Goal: Feedback & Contribution: Contribute content

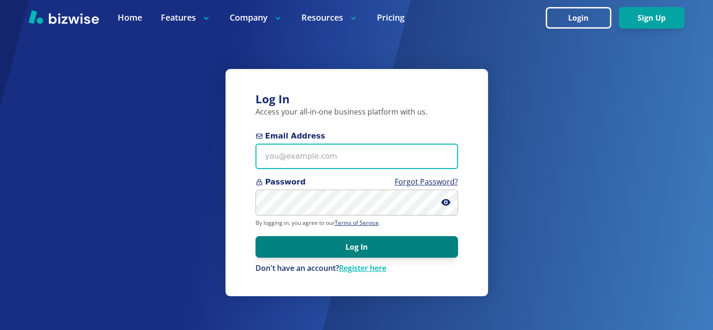
type input "[EMAIL_ADDRESS][DOMAIN_NAME]"
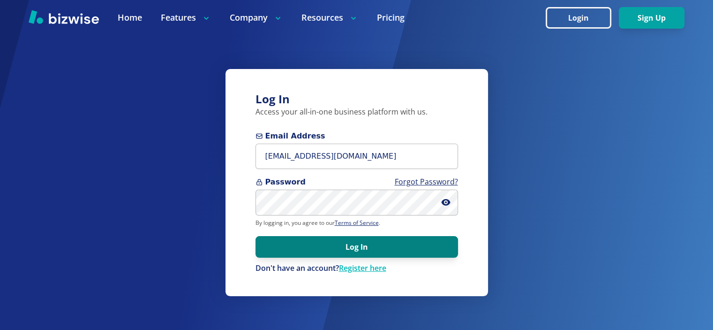
click at [378, 251] on button "Log In" at bounding box center [357, 247] width 203 height 22
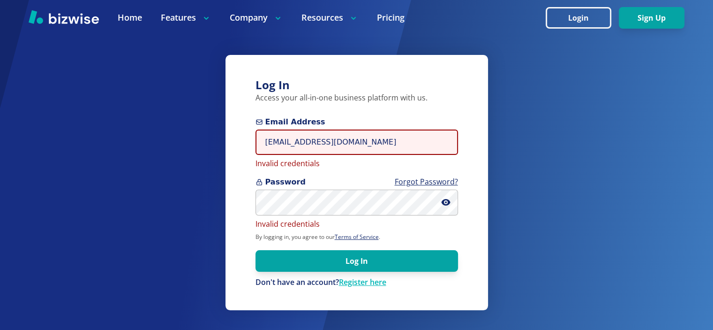
click at [335, 140] on input "info@thestartupleads.com" at bounding box center [357, 142] width 203 height 26
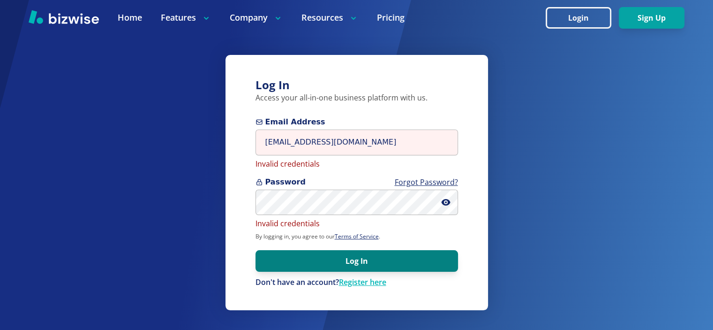
click at [286, 255] on button "Log In" at bounding box center [357, 261] width 203 height 22
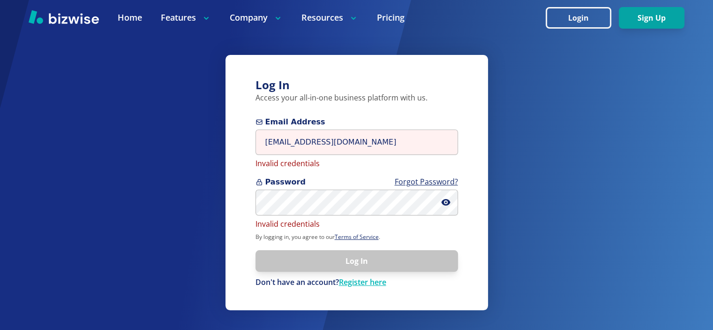
click at [244, 220] on div "Log In Access your all-in-one business platform with us. Email Address info@the…" at bounding box center [357, 182] width 263 height 255
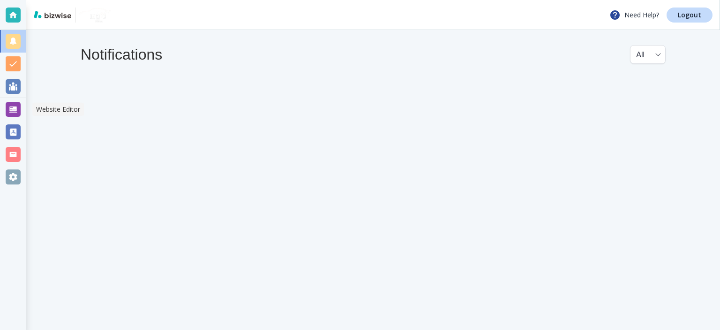
click at [17, 104] on div at bounding box center [13, 109] width 15 height 15
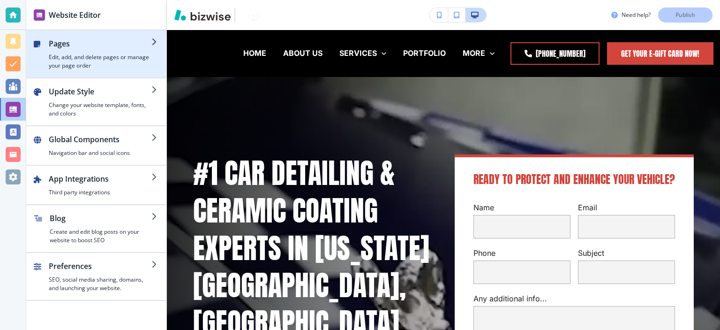
click at [93, 228] on h4 "Create and edit blog posts on your website to boost SEO" at bounding box center [101, 235] width 102 height 17
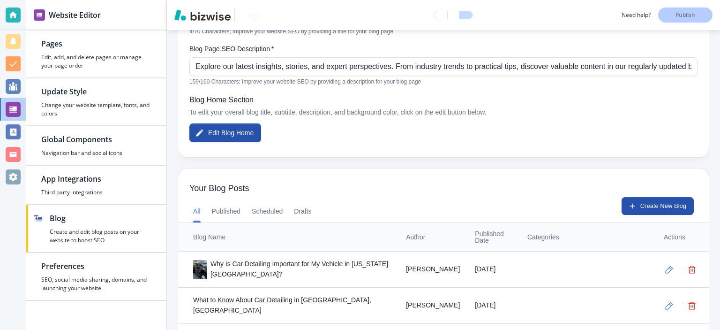
scroll to position [175, 0]
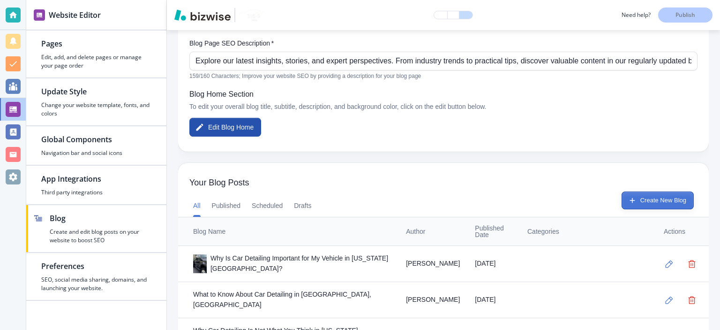
click at [632, 196] on button "Create New Blog" at bounding box center [658, 200] width 72 height 18
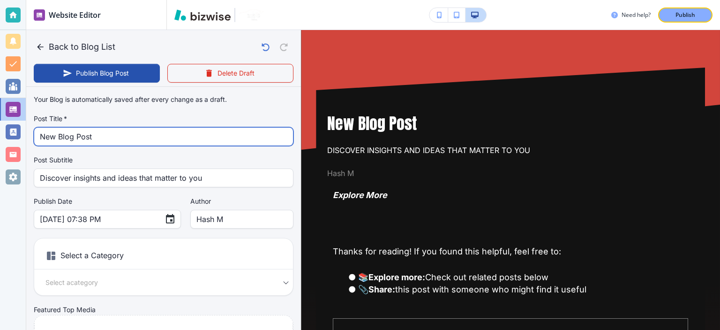
click at [146, 142] on input "New Blog Post" at bounding box center [164, 137] width 248 height 18
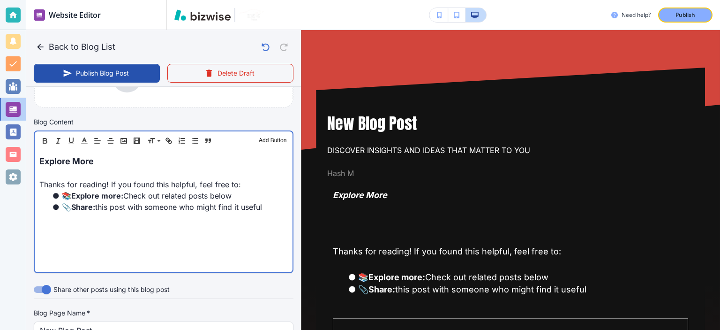
click at [224, 227] on div "Explore More Thanks for reading! If you found this helpful, feel free to: 📚 Exp…" at bounding box center [164, 211] width 258 height 122
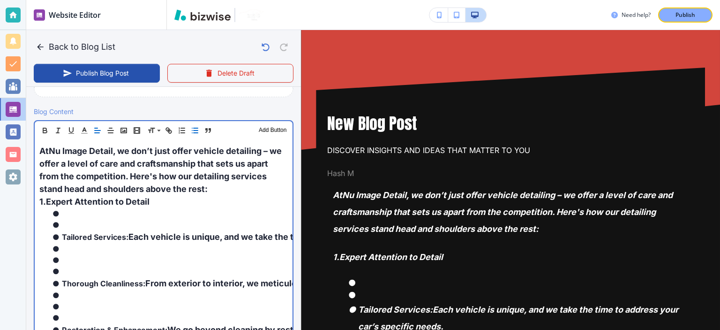
scroll to position [277, 0]
click at [224, 206] on p "1. Expert Attention to Detail" at bounding box center [163, 202] width 249 height 13
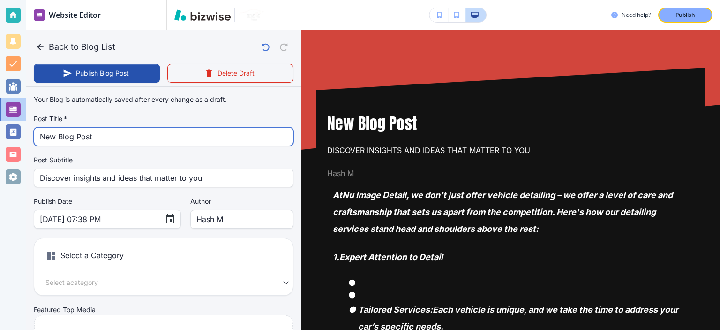
click at [189, 135] on input "New Blog Post" at bounding box center [164, 137] width 248 height 18
paste input "How Do Nu Image Detail Services Stand Out Compared to Others?"
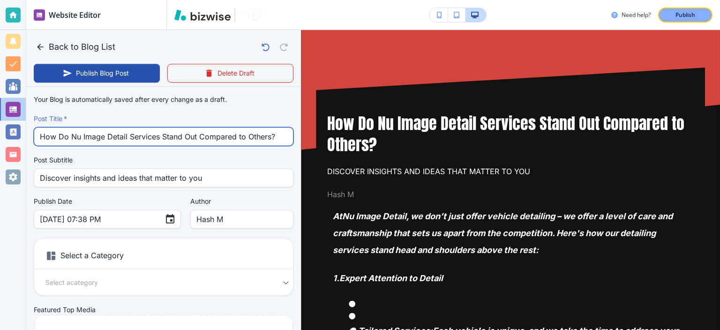
type input "How Do Nu Image Detail Services Stand Out Compared to Others?"
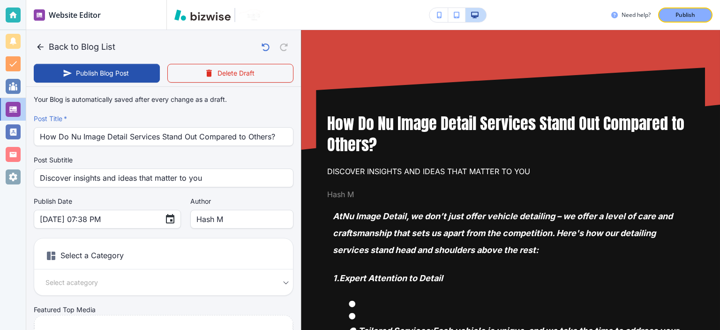
click at [280, 163] on label "Post Subtitle" at bounding box center [164, 159] width 260 height 9
click at [283, 161] on label "Post Subtitle" at bounding box center [164, 159] width 260 height 9
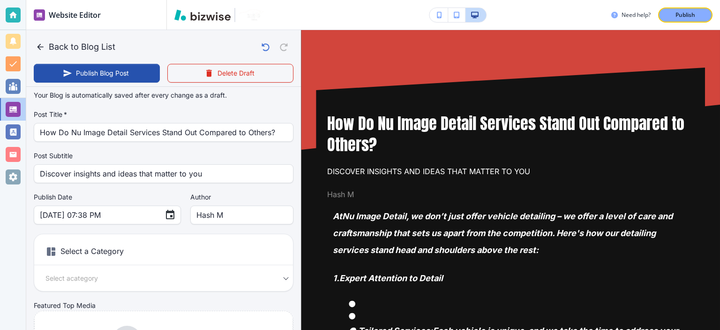
scroll to position [7, 0]
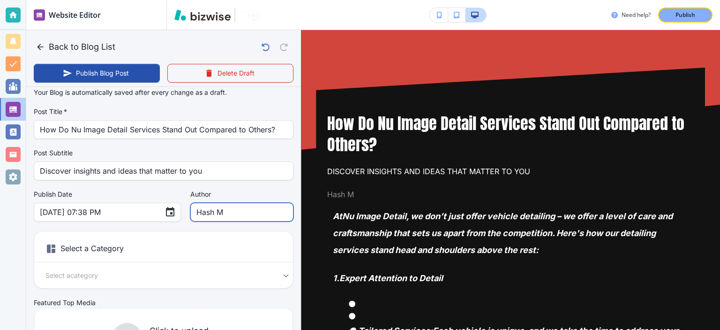
click at [253, 209] on input "Hash M" at bounding box center [242, 212] width 91 height 18
type input "c"
type input "[PERSON_NAME]"
click at [258, 184] on div "Your Blog is automatically saved after every change as a draft. Post Title   * …" at bounding box center [164, 230] width 260 height 294
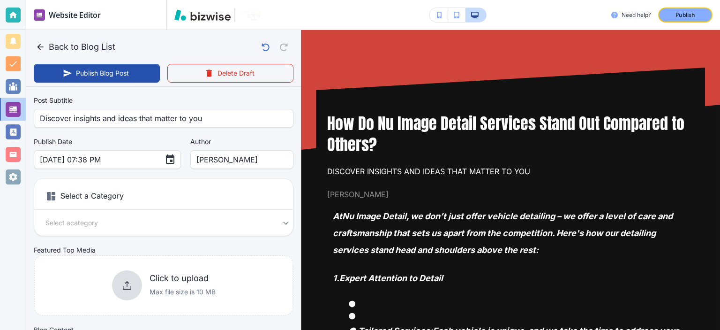
scroll to position [69, 0]
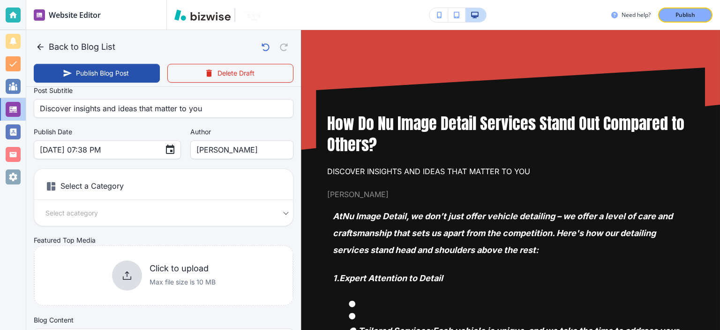
click at [258, 184] on h6 "Select a Category" at bounding box center [163, 187] width 259 height 23
click at [256, 0] on body "Website Editor Pages Edit, add, and delete pages or manage your page order Upda…" at bounding box center [360, 0] width 720 height 0
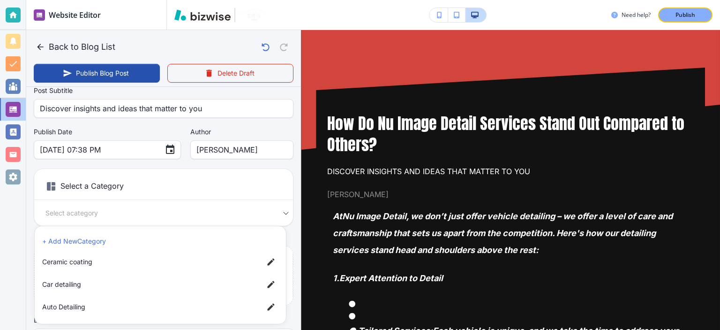
click at [218, 280] on span "Car detailing" at bounding box center [149, 284] width 214 height 10
type input "[DATE] 07:39 PM"
type input "a17a567b9bc7206218ab9"
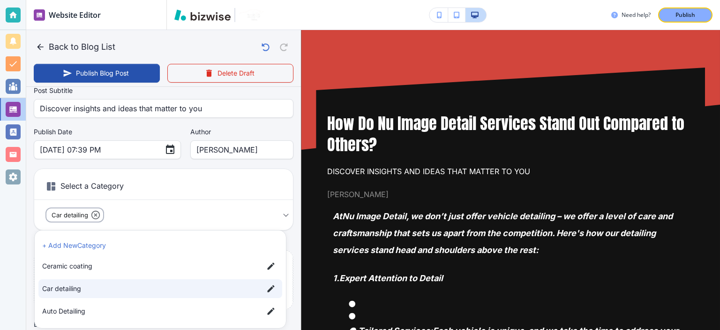
click at [293, 159] on div at bounding box center [360, 165] width 720 height 330
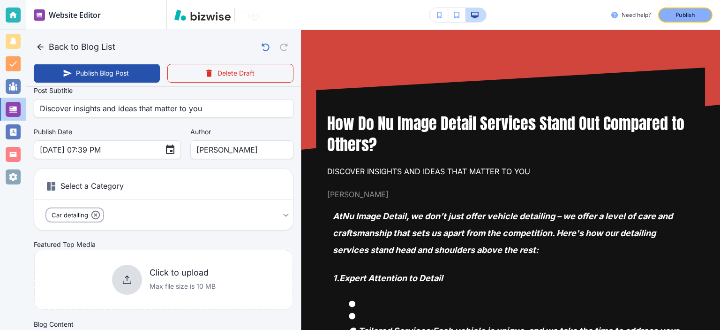
click at [269, 0] on body "Website Editor Pages Edit, add, and delete pages or manage your page order Upda…" at bounding box center [360, 0] width 720 height 0
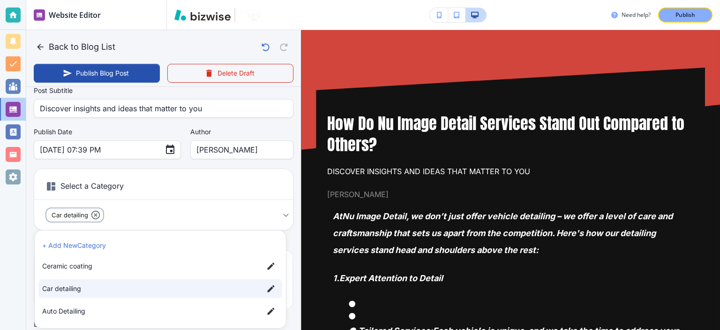
click at [289, 200] on div at bounding box center [360, 165] width 720 height 330
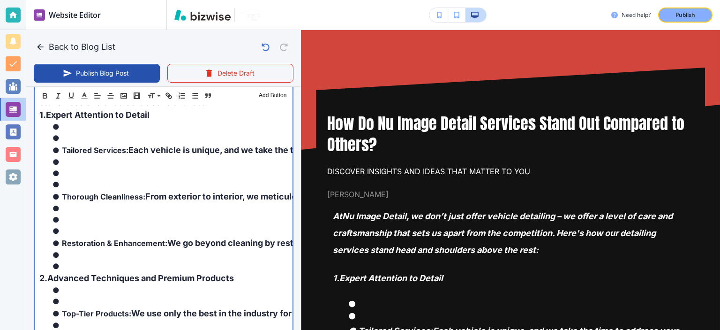
scroll to position [369, 0]
click at [260, 112] on p "1. Expert Attention to Detail" at bounding box center [163, 114] width 249 height 13
click at [254, 132] on li at bounding box center [169, 137] width 237 height 11
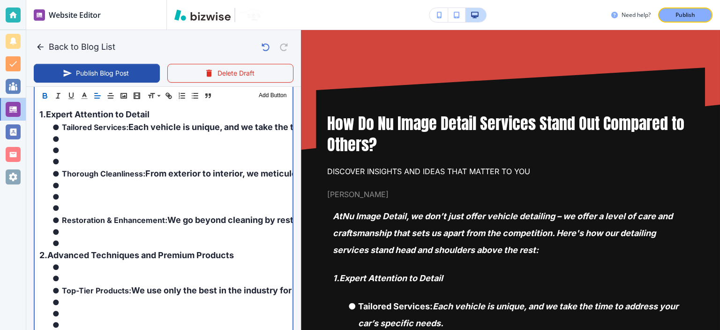
drag, startPoint x: 240, startPoint y: 146, endPoint x: 234, endPoint y: 151, distance: 8.0
click at [235, 151] on li at bounding box center [169, 149] width 237 height 11
click at [228, 157] on li at bounding box center [169, 161] width 237 height 11
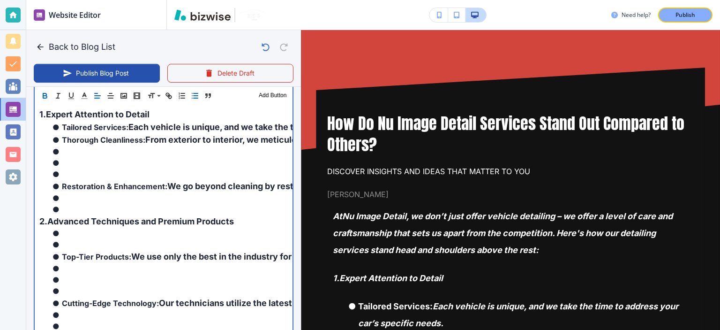
click at [228, 157] on li at bounding box center [169, 162] width 237 height 11
click at [226, 165] on li at bounding box center [169, 162] width 237 height 11
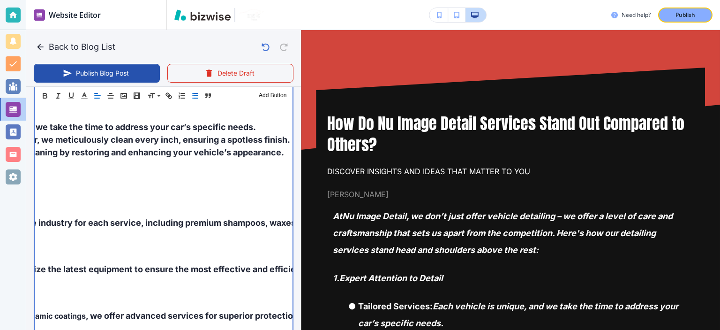
scroll to position [0, 0]
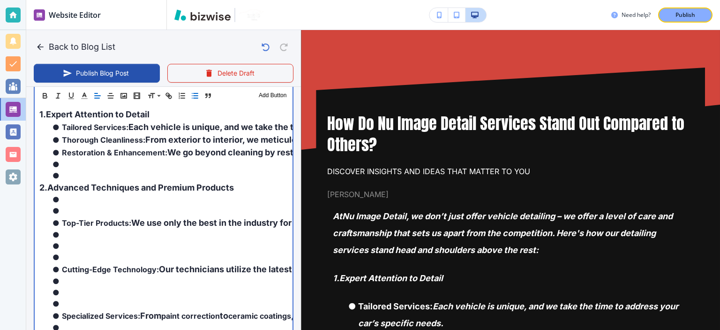
click at [226, 165] on li at bounding box center [169, 164] width 237 height 11
click at [226, 173] on li at bounding box center [169, 175] width 237 height 11
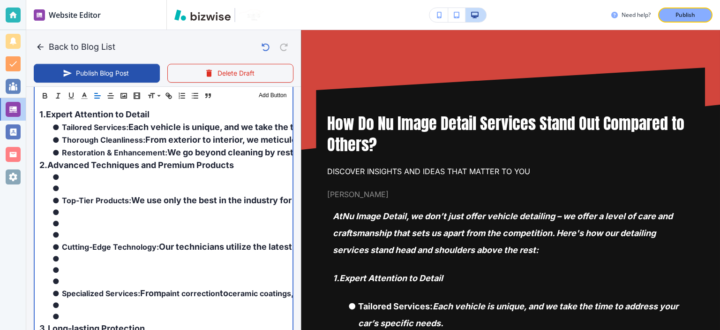
click at [216, 191] on li at bounding box center [169, 187] width 237 height 11
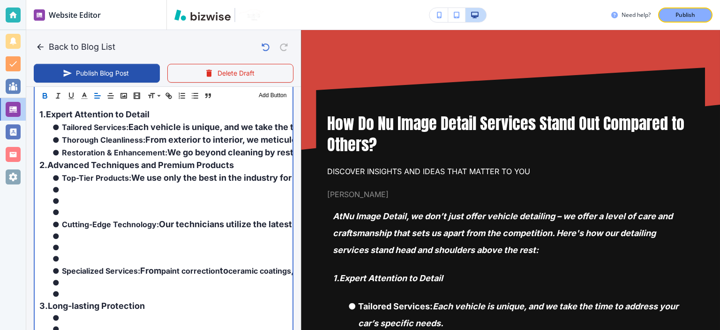
click at [216, 191] on li at bounding box center [169, 189] width 237 height 11
click at [217, 209] on li at bounding box center [169, 211] width 237 height 11
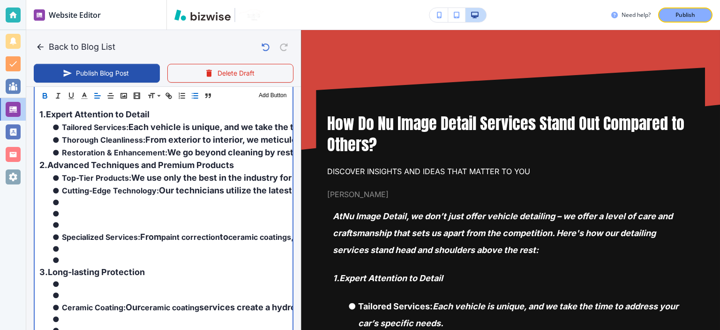
click at [212, 230] on li "Specialized Services: From paint correction to ceramic coatings , we offer adva…" at bounding box center [169, 236] width 237 height 13
click at [212, 219] on li at bounding box center [169, 224] width 237 height 11
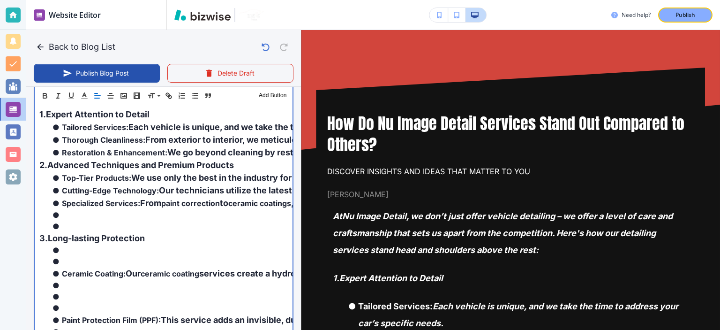
click at [212, 220] on li at bounding box center [169, 225] width 237 height 11
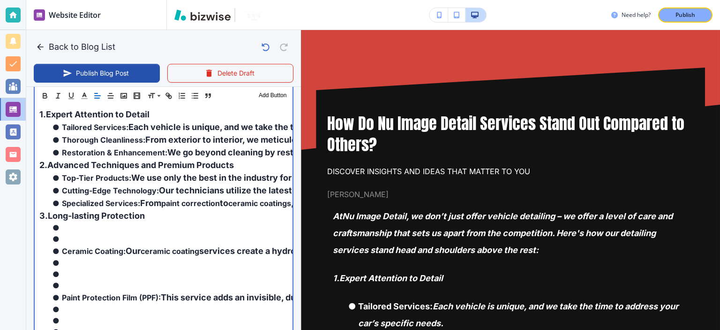
click at [212, 219] on p "3. Long-lasting Protection" at bounding box center [163, 215] width 249 height 13
click at [210, 238] on li at bounding box center [169, 238] width 237 height 11
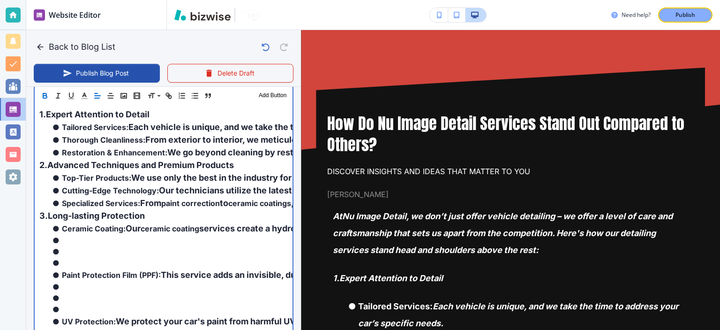
click at [203, 263] on li at bounding box center [169, 262] width 237 height 11
click at [201, 260] on li at bounding box center [169, 262] width 237 height 11
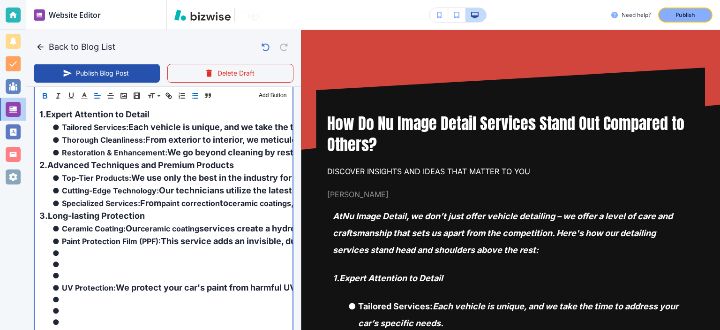
click at [200, 272] on li at bounding box center [169, 275] width 237 height 11
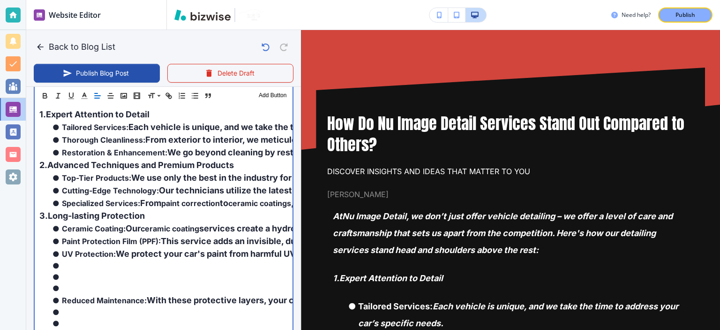
click at [200, 281] on li at bounding box center [169, 276] width 237 height 11
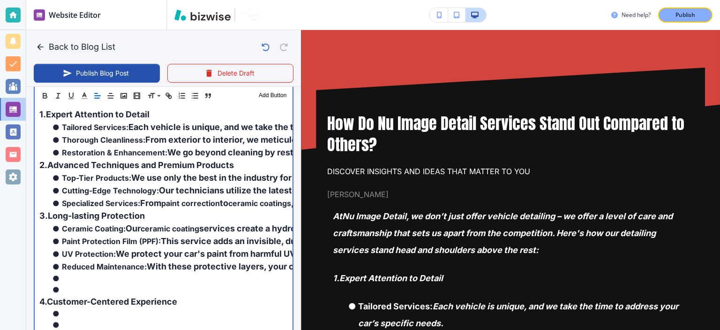
click at [199, 284] on li at bounding box center [169, 289] width 237 height 11
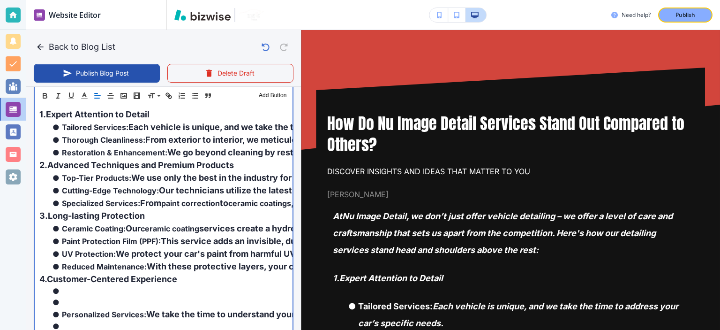
click at [199, 297] on li at bounding box center [169, 301] width 237 height 11
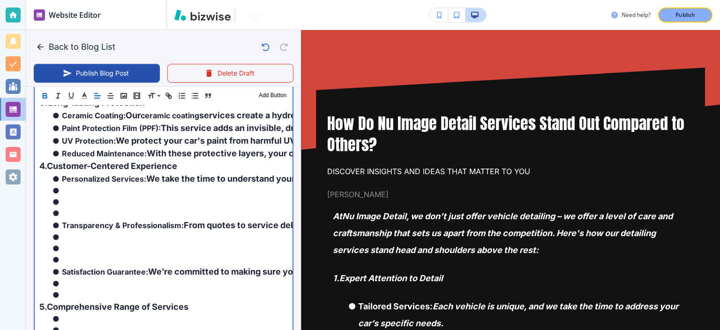
scroll to position [497, 0]
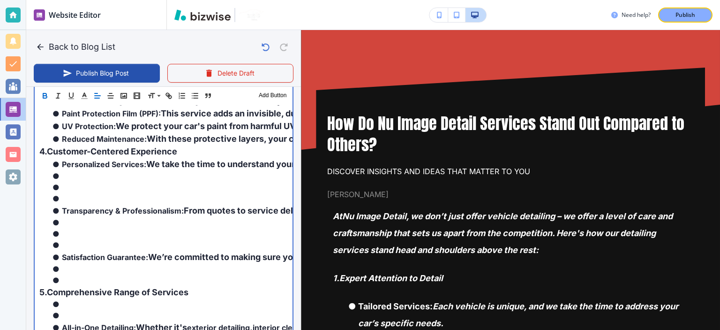
click at [137, 207] on strong "Transparency & Professionalism:" at bounding box center [123, 210] width 122 height 9
click at [133, 194] on li at bounding box center [169, 198] width 237 height 11
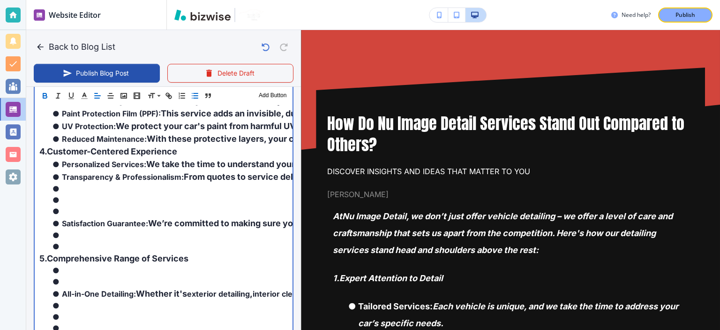
click at [136, 209] on li at bounding box center [169, 210] width 237 height 11
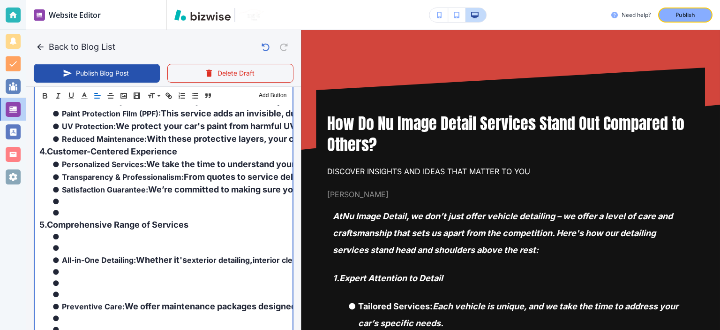
click at [136, 209] on li at bounding box center [169, 212] width 237 height 11
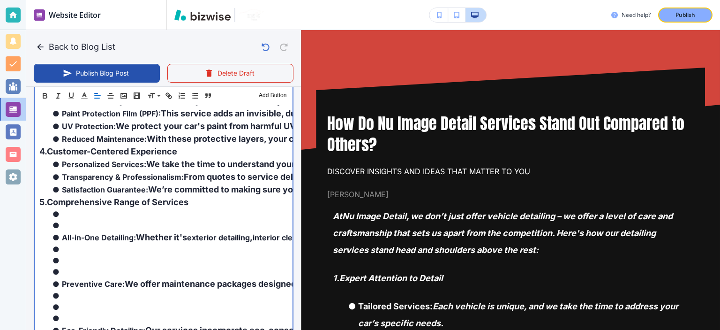
click at [136, 220] on li at bounding box center [169, 225] width 237 height 11
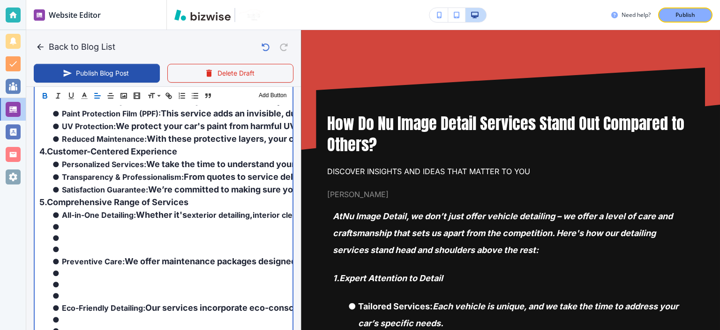
click at [139, 236] on li at bounding box center [169, 237] width 237 height 11
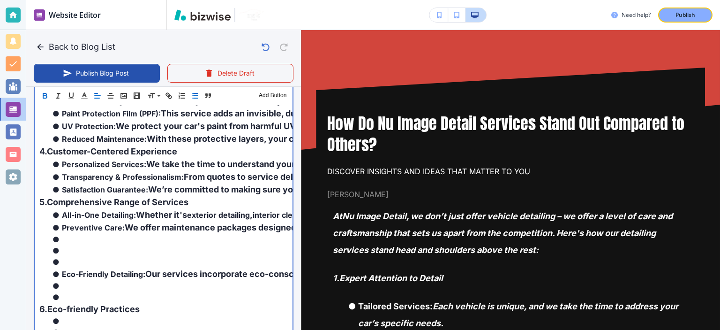
click at [138, 257] on li at bounding box center [169, 261] width 237 height 11
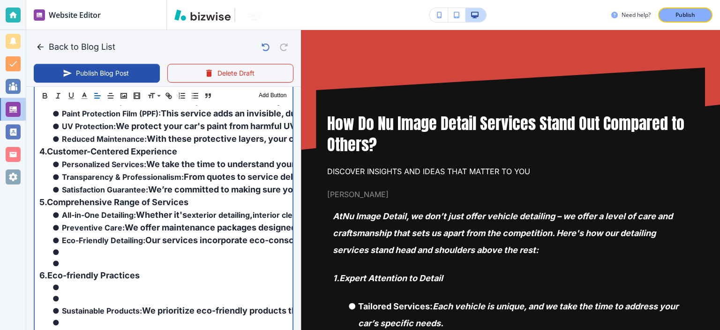
click at [138, 257] on li at bounding box center [169, 262] width 237 height 11
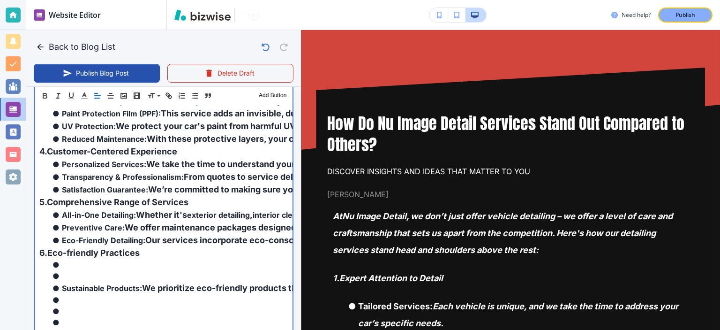
click at [143, 266] on li at bounding box center [169, 264] width 237 height 11
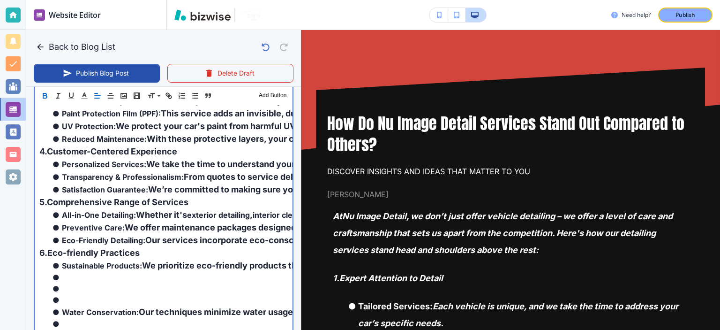
click at [142, 299] on li at bounding box center [169, 299] width 237 height 11
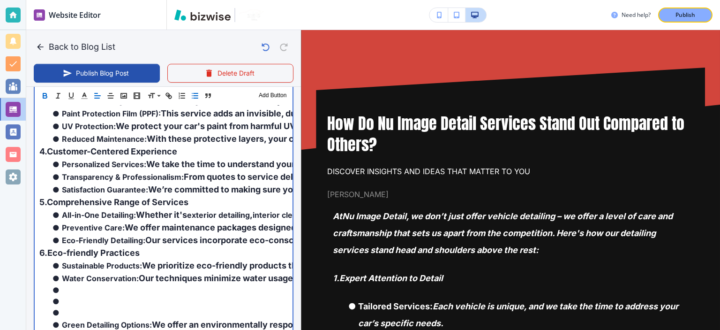
click at [144, 302] on li at bounding box center [169, 300] width 237 height 11
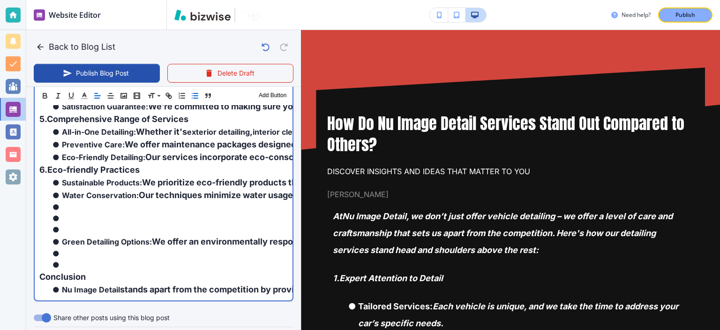
scroll to position [584, 0]
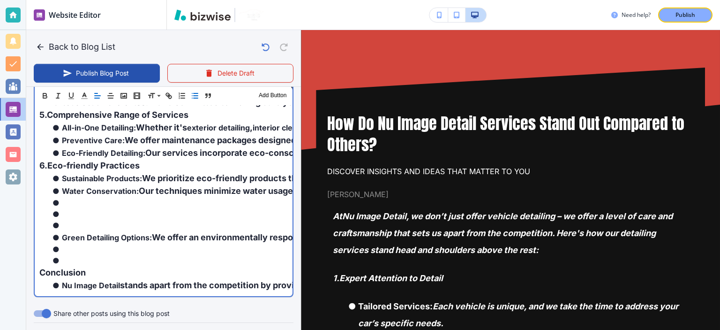
click at [87, 227] on li at bounding box center [169, 225] width 237 height 11
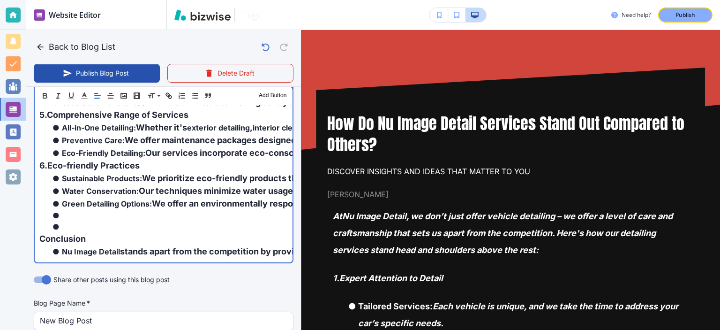
click at [87, 227] on li at bounding box center [169, 226] width 237 height 11
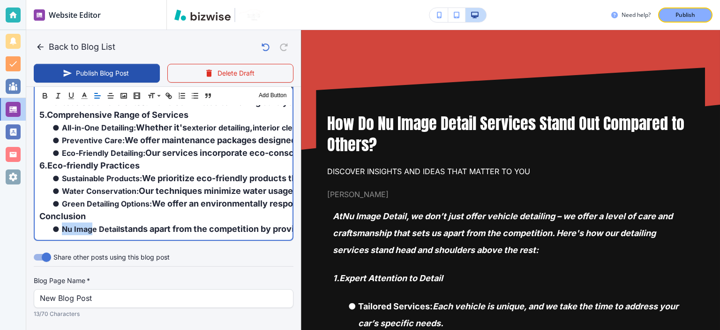
drag, startPoint x: 90, startPoint y: 226, endPoint x: 47, endPoint y: 224, distance: 43.2
click at [47, 224] on ul "Nu Image Detail stands apart from the competition by providing meticulous atten…" at bounding box center [163, 228] width 249 height 13
drag, startPoint x: 92, startPoint y: 214, endPoint x: 13, endPoint y: 212, distance: 78.8
click at [13, 212] on div "Website Editor Pages Edit, add, and delete pages or manage your page order Upda…" at bounding box center [360, 165] width 720 height 330
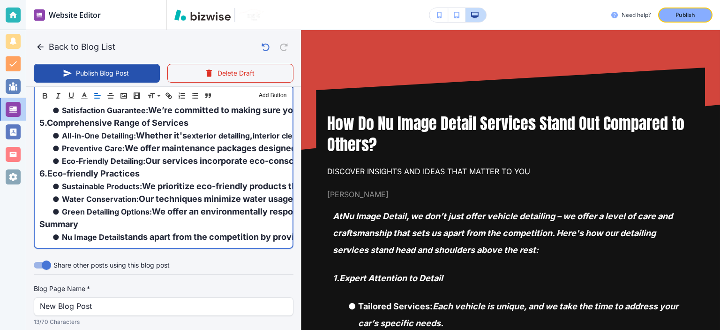
click at [85, 205] on ul "Sustainable Products: We prioritize eco-friendly products that provide excellen…" at bounding box center [163, 199] width 249 height 38
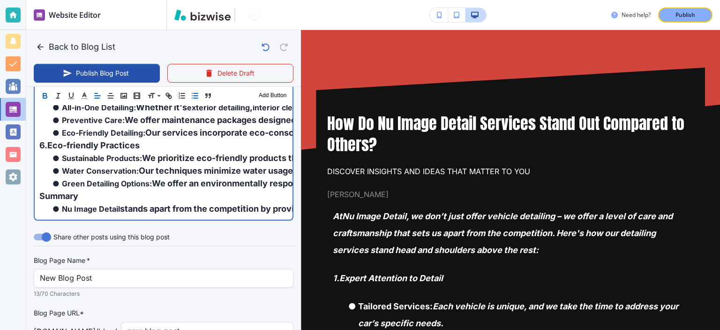
scroll to position [605, 0]
click at [63, 212] on li "Nu Image Detail stands apart from the competition by providing meticulous atten…" at bounding box center [169, 208] width 237 height 13
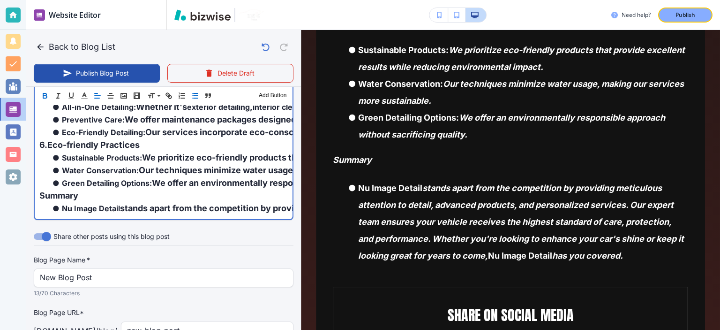
scroll to position [981, 0]
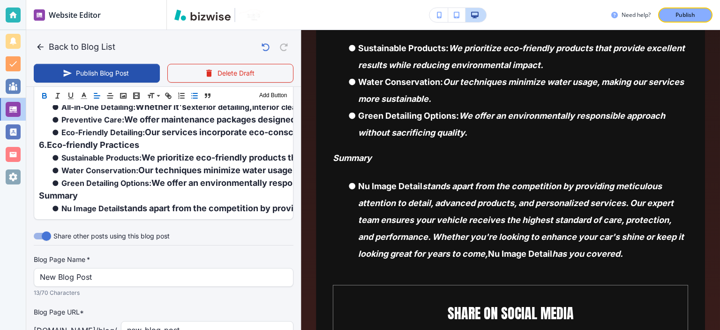
click at [196, 96] on line "button" at bounding box center [195, 96] width 4 height 0
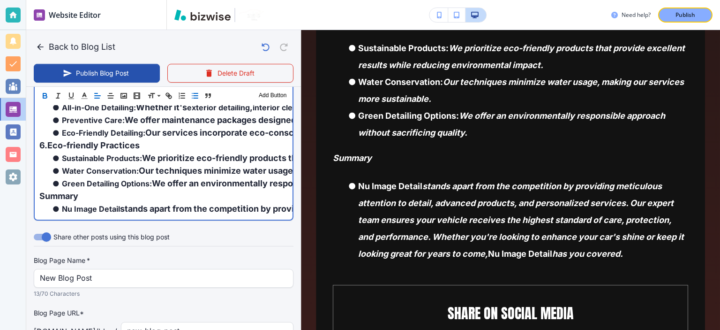
scroll to position [605, 0]
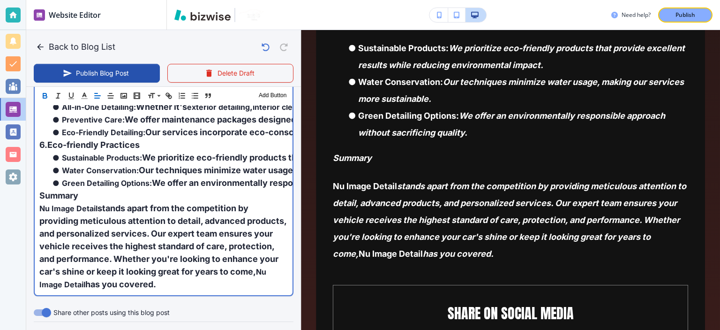
click at [99, 268] on span "stands apart from the competition by providing meticulous attention to detail, …" at bounding box center [163, 239] width 249 height 73
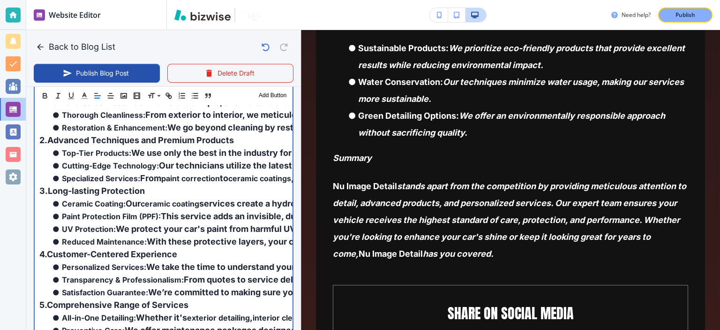
click at [161, 177] on span "From" at bounding box center [150, 178] width 21 height 10
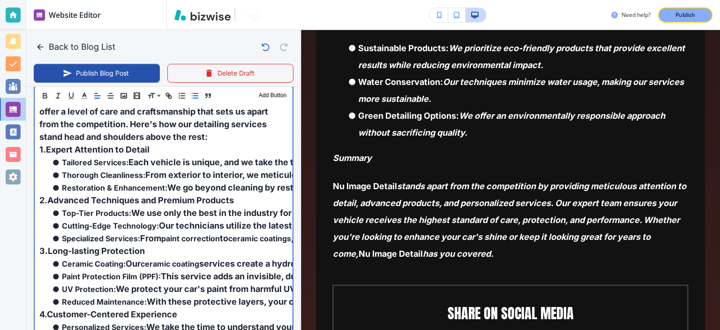
scroll to position [328, 0]
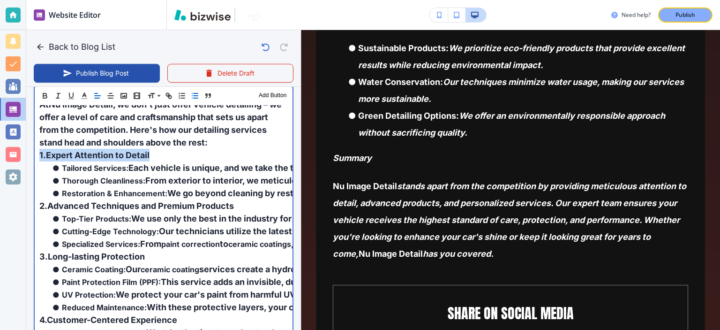
drag, startPoint x: 159, startPoint y: 150, endPoint x: 39, endPoint y: 153, distance: 120.6
click at [39, 153] on p "1. Expert Attention to Detail" at bounding box center [163, 155] width 249 height 13
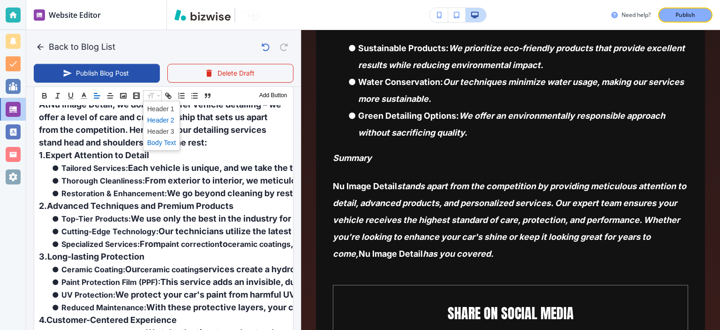
click at [171, 120] on span at bounding box center [161, 119] width 29 height 11
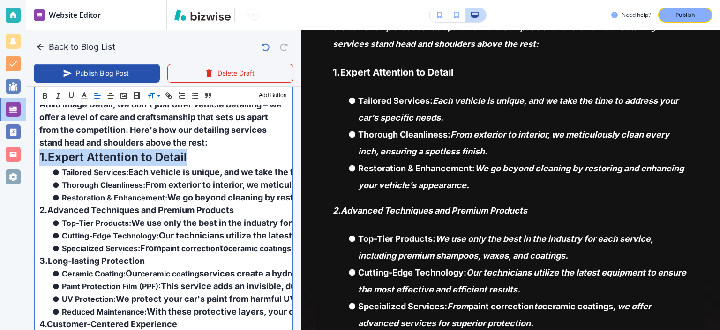
scroll to position [212, 0]
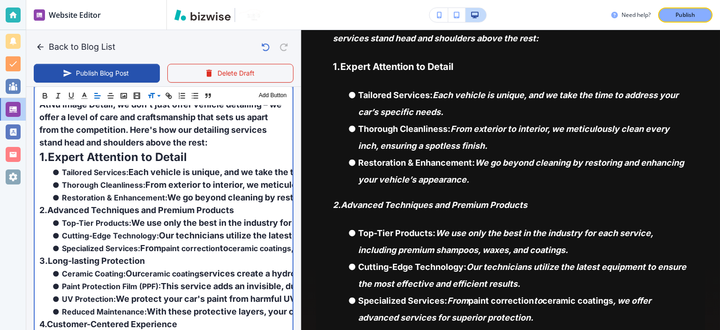
click at [171, 220] on span "We use only the best in the industry for each service, including premium shampo…" at bounding box center [346, 223] width 430 height 10
click at [259, 199] on span "We go beyond cleaning by restoring and enhancing your vehicle’s appearance." at bounding box center [328, 197] width 322 height 10
click at [251, 207] on p "2. Advanced Techniques and Premium Products" at bounding box center [163, 210] width 249 height 13
drag, startPoint x: 251, startPoint y: 207, endPoint x: 53, endPoint y: 204, distance: 198.4
click at [53, 204] on p "2. Advanced Techniques and Premium Products" at bounding box center [163, 210] width 249 height 13
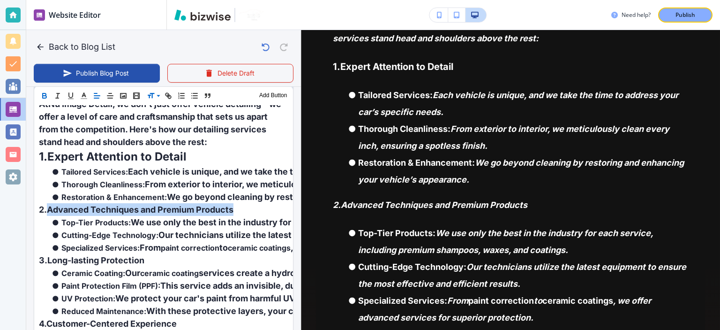
scroll to position [328, 0]
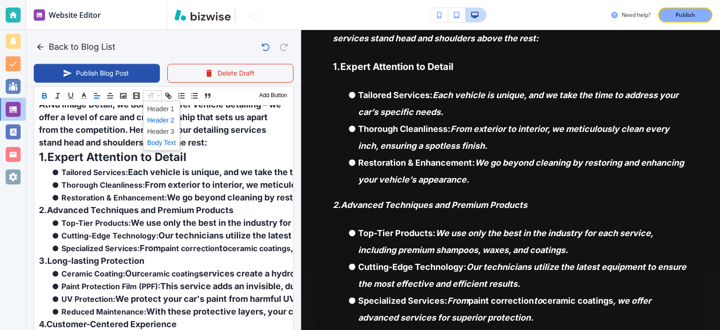
click at [169, 117] on span at bounding box center [161, 119] width 29 height 11
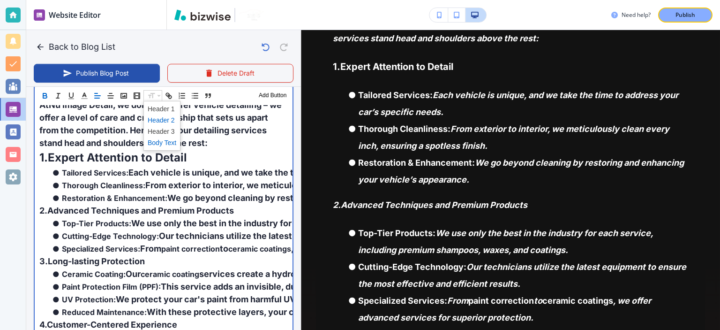
type input "[DATE] 07:41 PM"
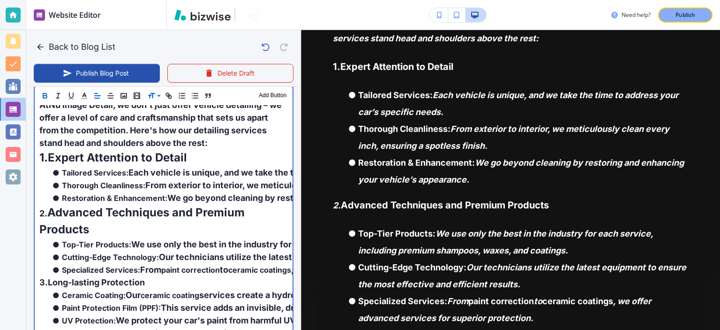
scroll to position [328, 0]
click at [193, 209] on strong "Advanced Techniques and Premium Products" at bounding box center [143, 220] width 208 height 30
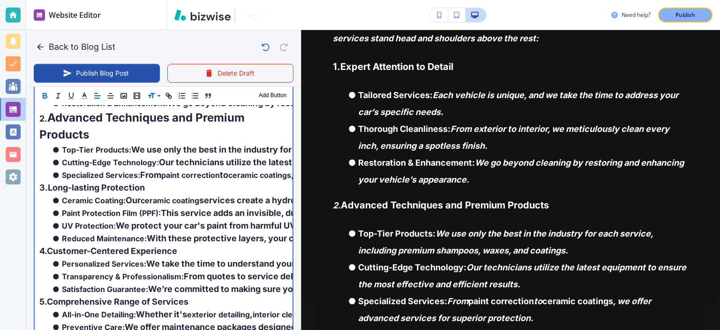
scroll to position [426, 0]
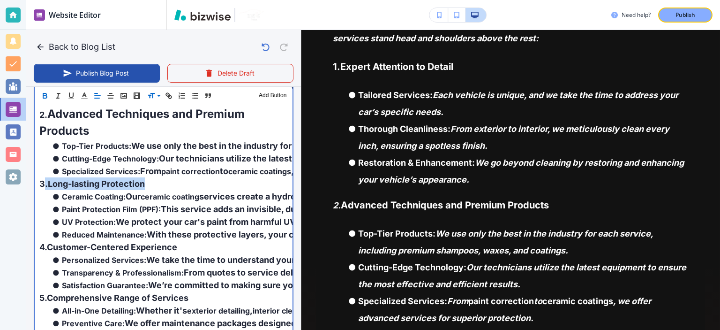
drag, startPoint x: 146, startPoint y: 180, endPoint x: 43, endPoint y: 184, distance: 103.3
click at [43, 184] on p "3. Long-lasting Protection" at bounding box center [163, 183] width 249 height 13
click at [141, 171] on span "From" at bounding box center [150, 171] width 21 height 10
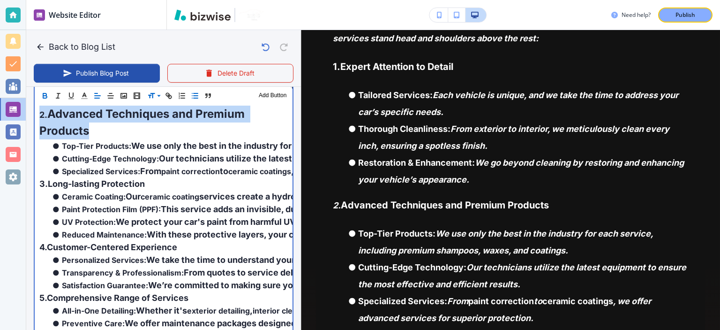
drag, startPoint x: 102, startPoint y: 127, endPoint x: 32, endPoint y: 114, distance: 71.1
click at [32, 114] on div "Blog Content Header 1 Header 2 Header 3 Body Text Add Button At Nu Image Detail…" at bounding box center [163, 234] width 275 height 545
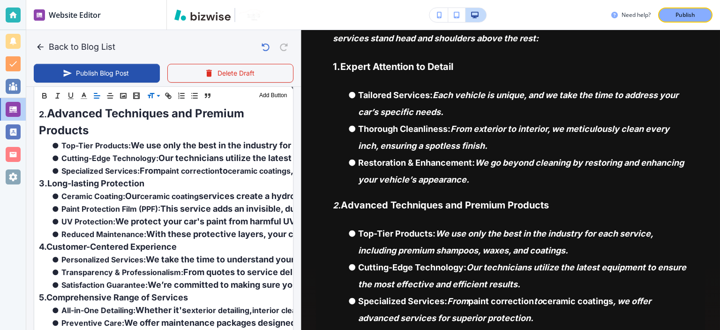
scroll to position [426, 0]
click at [160, 117] on span at bounding box center [161, 119] width 29 height 11
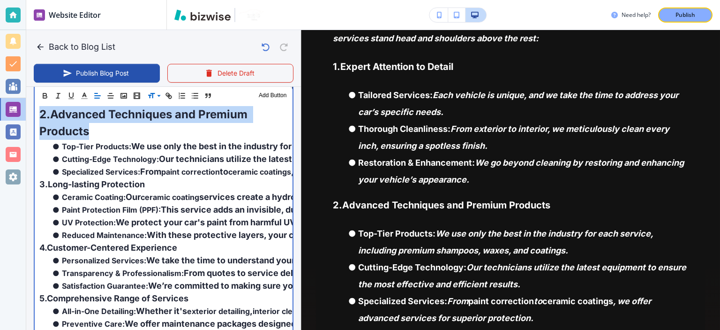
scroll to position [252, 0]
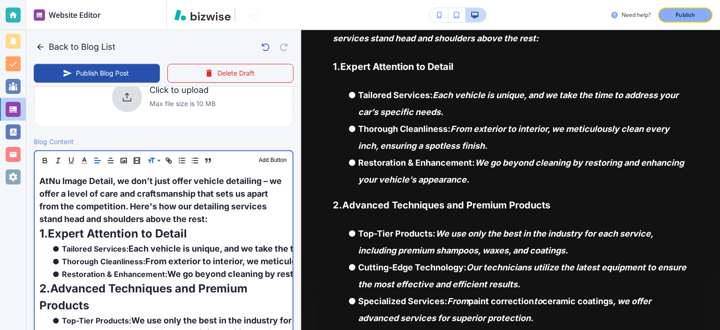
click at [162, 225] on p "1. Expert Attention to Detail" at bounding box center [163, 233] width 249 height 17
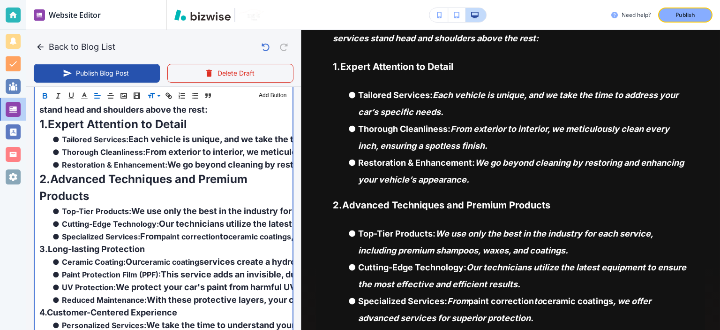
scroll to position [362, 0]
drag, startPoint x: 159, startPoint y: 247, endPoint x: 28, endPoint y: 247, distance: 130.9
click at [28, 247] on div "Blog Content Header 1 Header 2 Header 3 Body Text Add Button At Nu Image Detail…" at bounding box center [163, 299] width 275 height 545
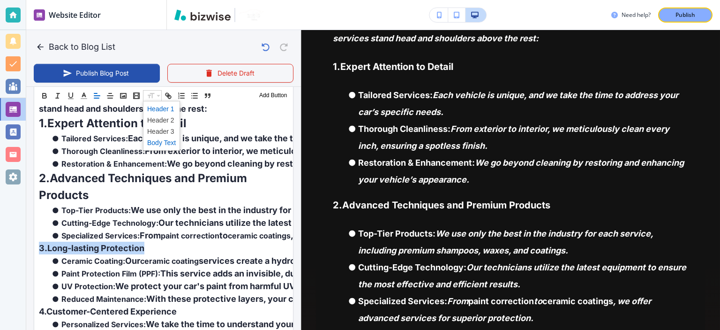
scroll to position [361, 0]
click at [165, 119] on span at bounding box center [161, 119] width 29 height 11
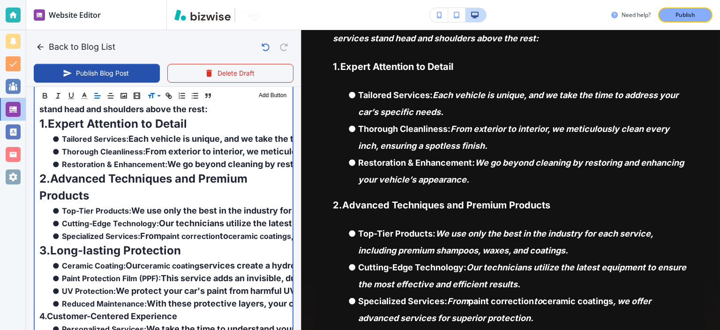
click at [182, 208] on span "We use only the best in the industry for each service, including premium shampo…" at bounding box center [346, 210] width 430 height 10
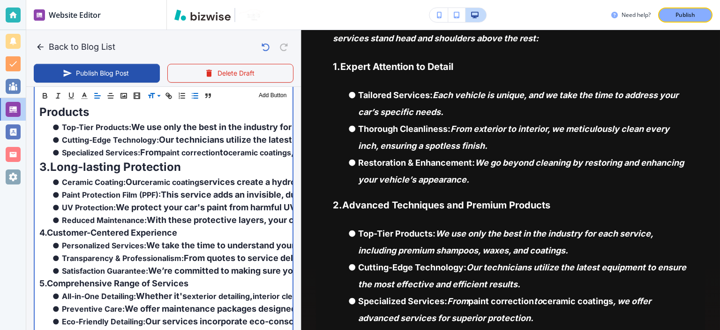
scroll to position [446, 0]
drag, startPoint x: 181, startPoint y: 235, endPoint x: 28, endPoint y: 230, distance: 153.0
click at [28, 230] on div "Blog Content Header 1 Header 2 Header 3 Body Text Add Button At Nu Image Detail…" at bounding box center [163, 217] width 275 height 549
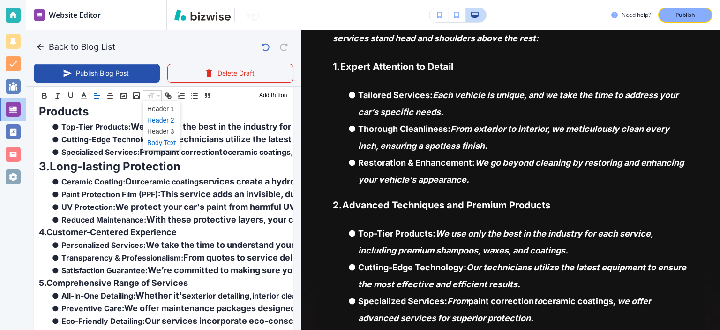
click at [155, 118] on span at bounding box center [161, 119] width 29 height 11
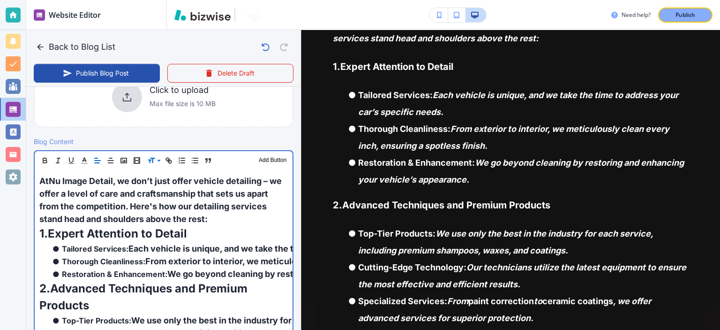
click at [243, 223] on p "At Nu Image Detail , we don’t just offer vehicle detailing – we offer a level o…" at bounding box center [163, 199] width 249 height 51
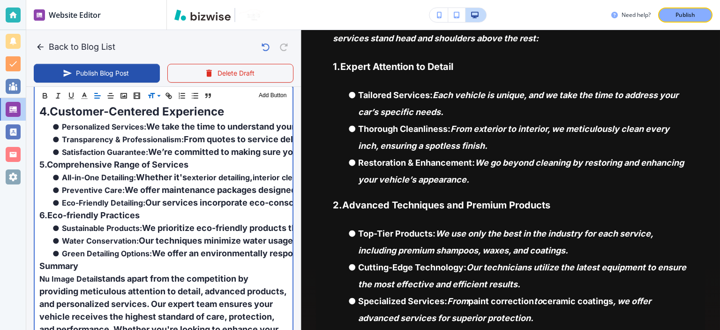
scroll to position [583, 0]
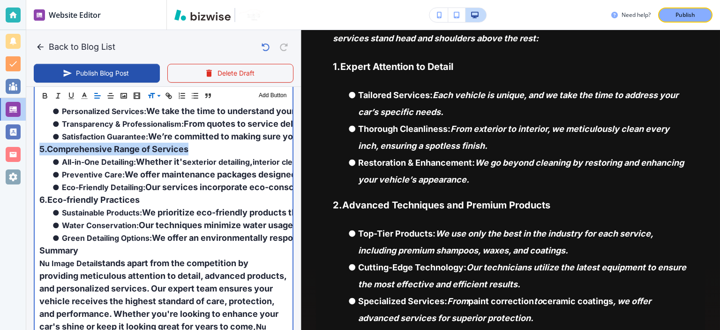
drag, startPoint x: 201, startPoint y: 149, endPoint x: 37, endPoint y: 146, distance: 163.7
click at [37, 146] on div "At Nu Image Detail , we don’t just offer vehicle detailing – we offer a level o…" at bounding box center [164, 94] width 258 height 512
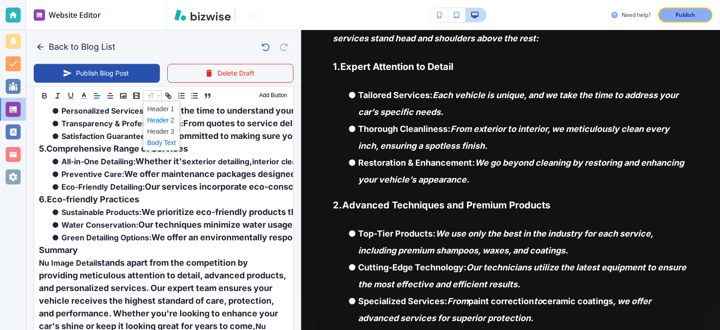
click at [163, 119] on span at bounding box center [161, 119] width 29 height 11
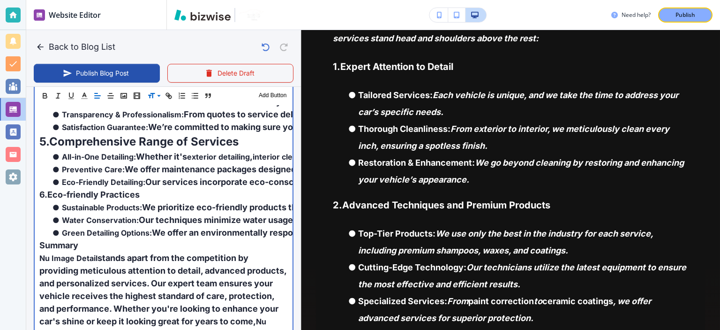
click at [183, 221] on span "Our techniques minimize water usage, making our services more sustainable." at bounding box center [297, 220] width 316 height 10
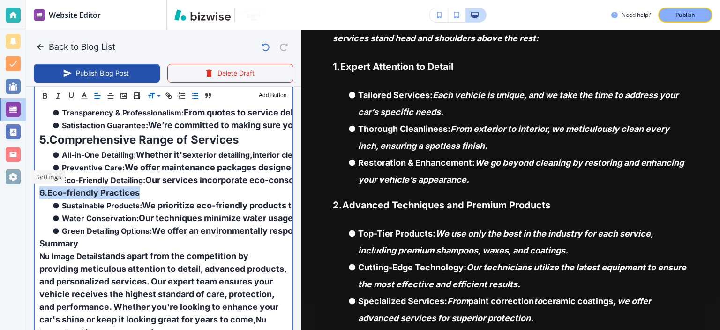
drag, startPoint x: 148, startPoint y: 191, endPoint x: 24, endPoint y: 186, distance: 124.4
click at [24, 186] on div "Website Editor Pages Edit, add, and delete pages or manage your page order Upda…" at bounding box center [360, 165] width 720 height 330
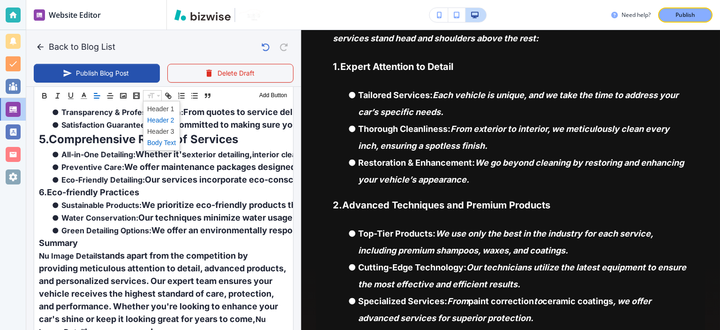
click at [164, 116] on span at bounding box center [161, 119] width 29 height 11
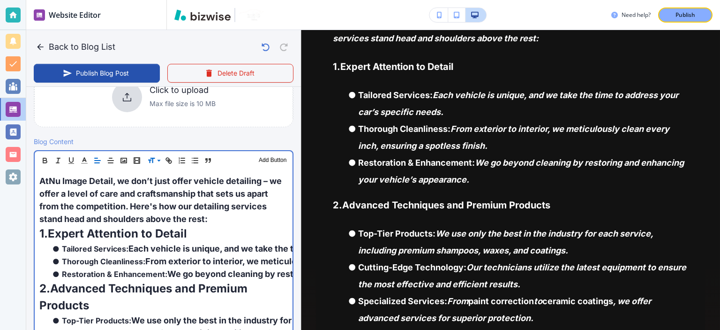
click at [179, 244] on span "Each vehicle is unique, and we take the time to address your car’s specific nee…" at bounding box center [295, 248] width 333 height 10
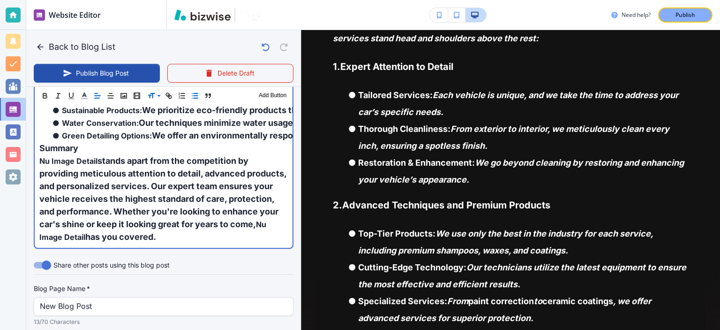
scroll to position [704, 0]
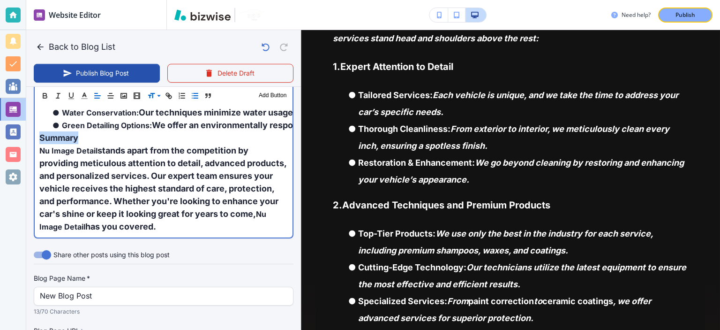
drag, startPoint x: 86, startPoint y: 136, endPoint x: 36, endPoint y: 142, distance: 50.5
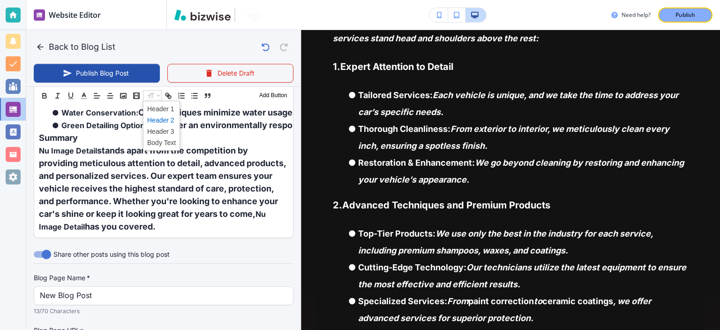
click at [162, 118] on span at bounding box center [161, 119] width 29 height 11
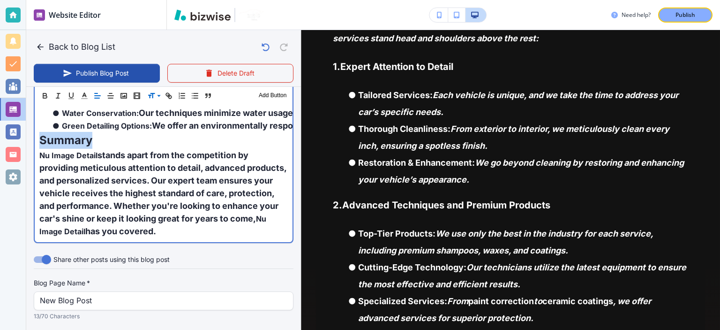
scroll to position [252, 0]
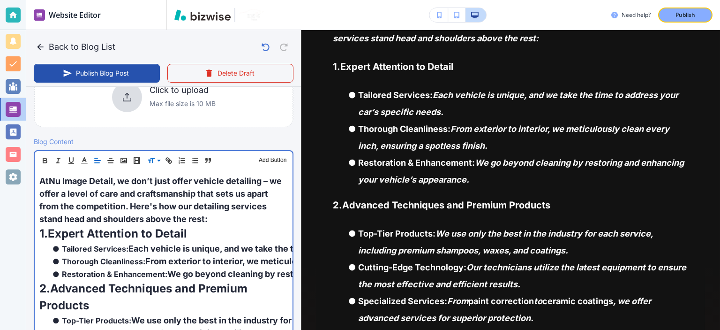
click at [201, 180] on span ", we don’t just offer vehicle detailing – we offer a level of care and craftsma…" at bounding box center [161, 200] width 244 height 48
click at [166, 234] on strong "Expert Attention to Detail" at bounding box center [117, 234] width 139 height 14
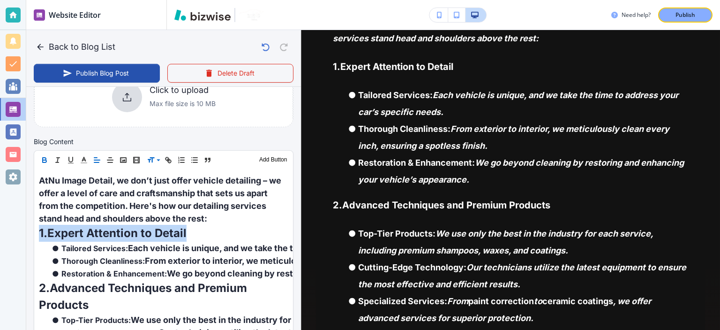
click at [43, 156] on icon "button" at bounding box center [44, 160] width 8 height 8
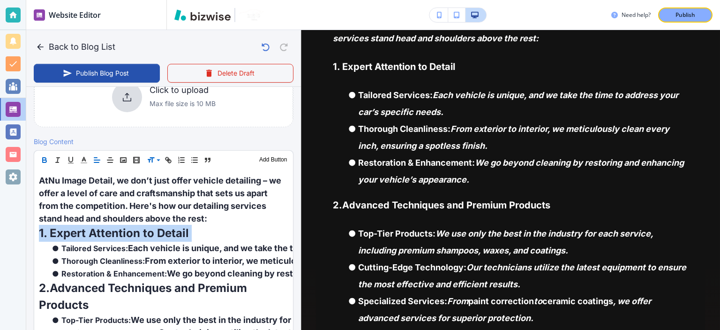
click at [43, 156] on icon "button" at bounding box center [44, 160] width 8 height 8
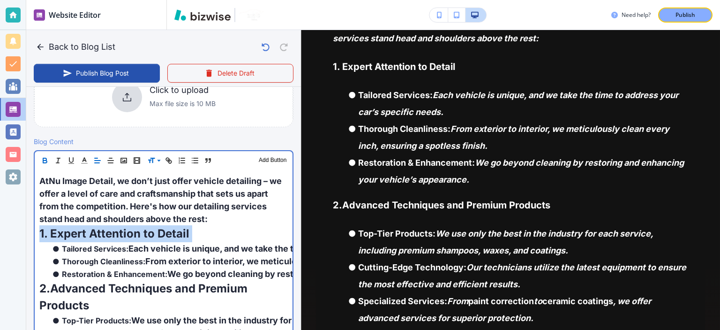
click at [137, 233] on strong "1. Expert Attention to Detail" at bounding box center [114, 234] width 150 height 14
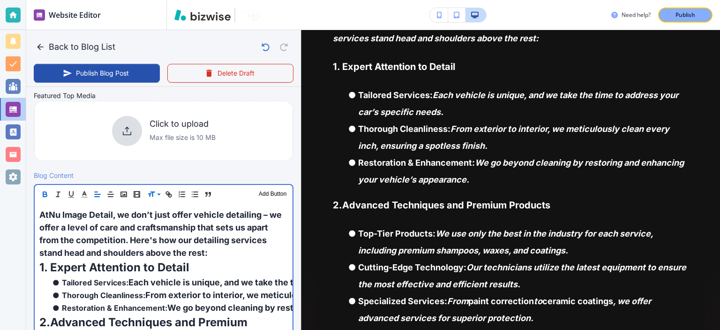
scroll to position [219, 0]
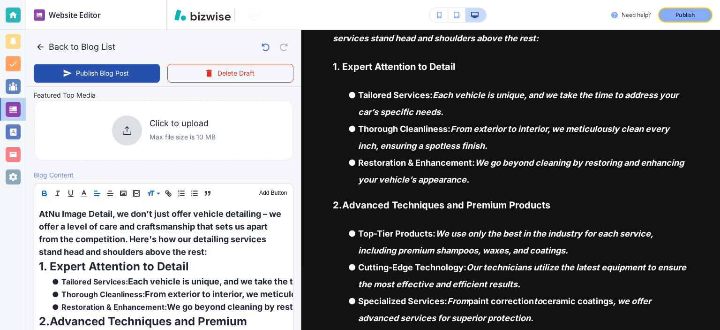
click at [89, 43] on button "Back to Blog List" at bounding box center [76, 47] width 85 height 19
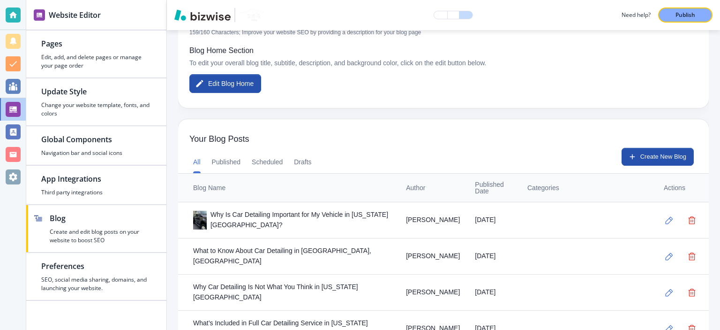
scroll to position [328, 0]
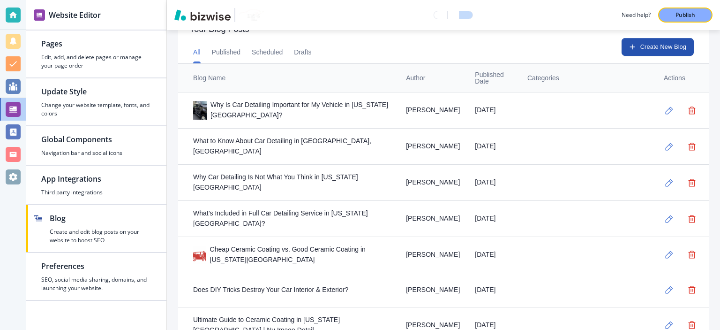
click at [317, 49] on div "All Published Scheduled Drafts Create New Blog" at bounding box center [443, 50] width 531 height 25
click at [313, 49] on div "All Published Scheduled Drafts Create New Blog" at bounding box center [443, 50] width 531 height 25
click at [303, 54] on button "Drafts" at bounding box center [302, 52] width 17 height 23
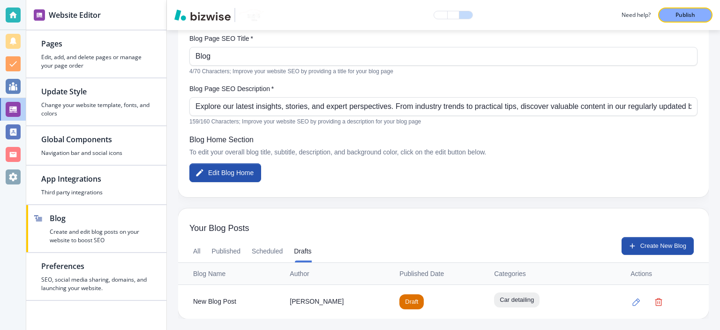
scroll to position [129, 0]
click at [633, 300] on icon "button" at bounding box center [637, 302] width 8 height 8
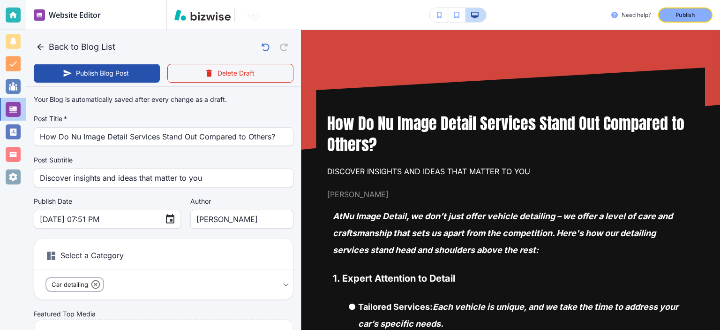
scroll to position [109, 0]
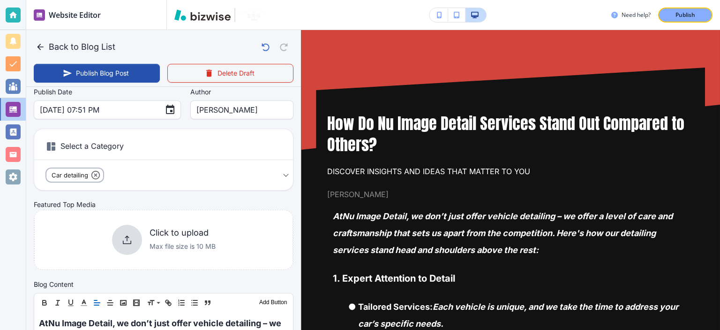
click at [203, 242] on p "Max file size is 10 MB" at bounding box center [183, 246] width 66 height 10
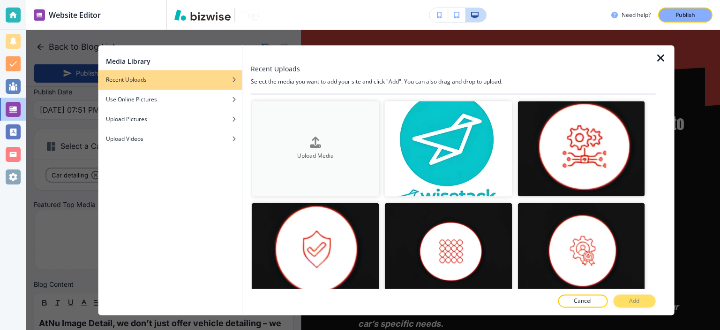
click at [339, 137] on div "Upload Media" at bounding box center [316, 148] width 128 height 23
click at [340, 143] on div "Upload Media" at bounding box center [316, 148] width 128 height 23
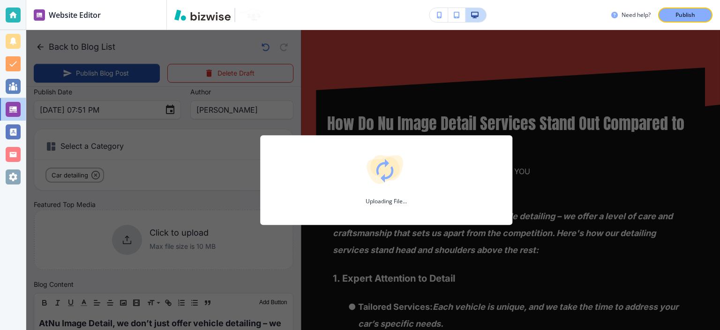
type input "[DATE] 07:52 PM"
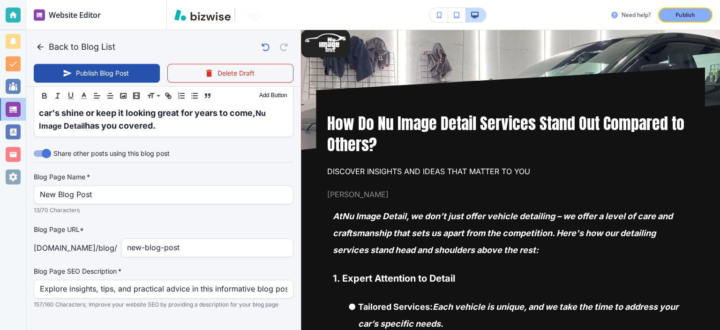
scroll to position [832, 0]
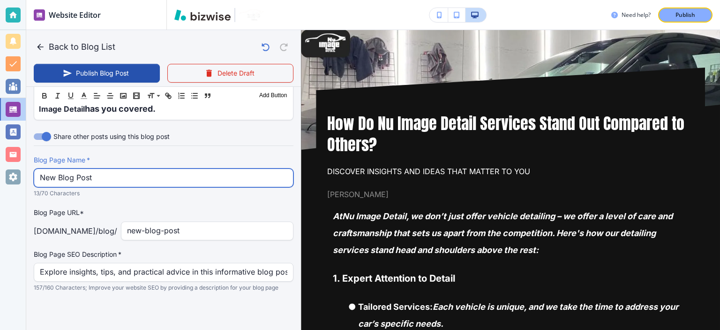
click at [187, 177] on input "New Blog Post" at bounding box center [164, 178] width 248 height 18
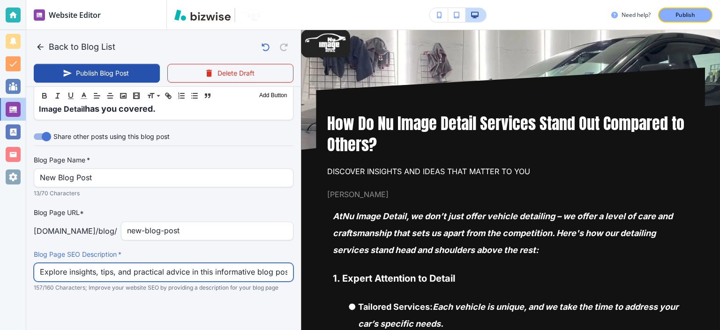
click at [223, 270] on input "Explore insights, tips, and practical advice in this informative blog post. Dis…" at bounding box center [164, 272] width 248 height 18
paste input "what sets Nu Image Detail apart in car detailing. With expert care, advanced te…"
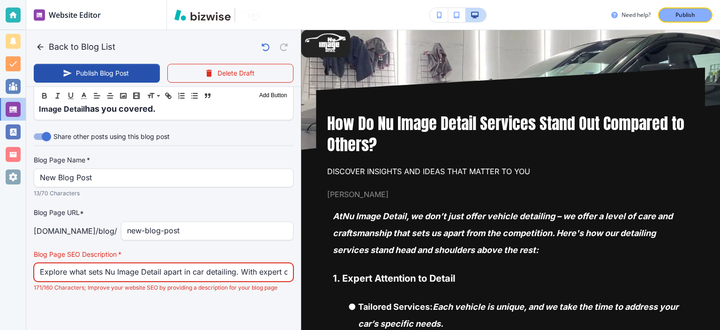
scroll to position [0, 362]
type input "Explore what sets Nu Image Detail apart in car detailing. With expert care, adv…"
drag, startPoint x: 209, startPoint y: 280, endPoint x: 235, endPoint y: 277, distance: 25.9
click at [235, 277] on input "Explore what sets Nu Image Detail apart in car detailing. With expert care, adv…" at bounding box center [164, 272] width 248 height 18
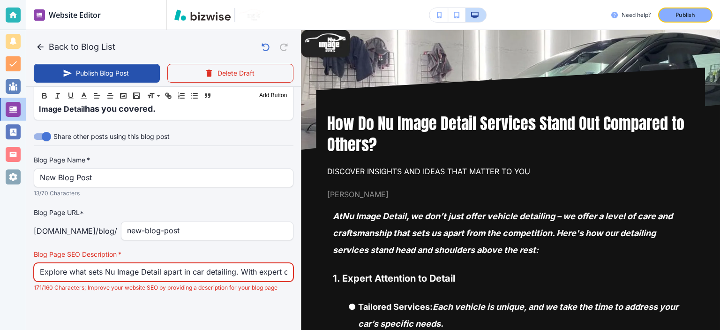
click at [235, 277] on input "Explore what sets Nu Image Detail apart in car detailing. With expert care, adv…" at bounding box center [164, 272] width 248 height 18
click at [231, 296] on div at bounding box center [164, 311] width 260 height 38
drag, startPoint x: 142, startPoint y: 274, endPoint x: 235, endPoint y: 270, distance: 92.5
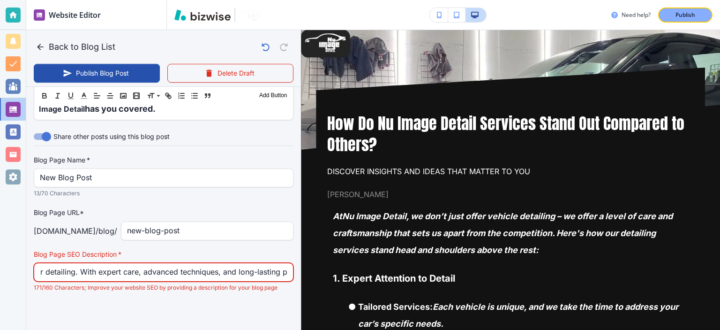
click at [235, 270] on input "Explore what sets Nu Image Detail apart in car detailing. With expert care, adv…" at bounding box center [164, 272] width 248 height 18
drag, startPoint x: 79, startPoint y: 272, endPoint x: 135, endPoint y: 278, distance: 55.6
click at [135, 278] on input "Explore what sets Nu Image Detail apart in car detailing. With expert care, adv…" at bounding box center [164, 272] width 248 height 18
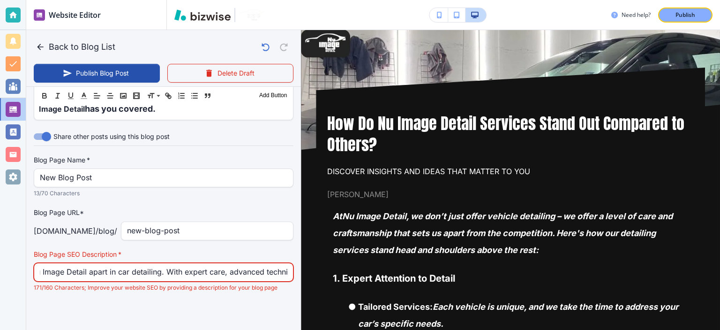
drag, startPoint x: 184, startPoint y: 272, endPoint x: 116, endPoint y: 273, distance: 67.6
click at [116, 273] on input "Explore what sets Nu Image Detail apart in car detailing. With expert care, adv…" at bounding box center [164, 272] width 248 height 18
type input "[DATE] 07:53 PM"
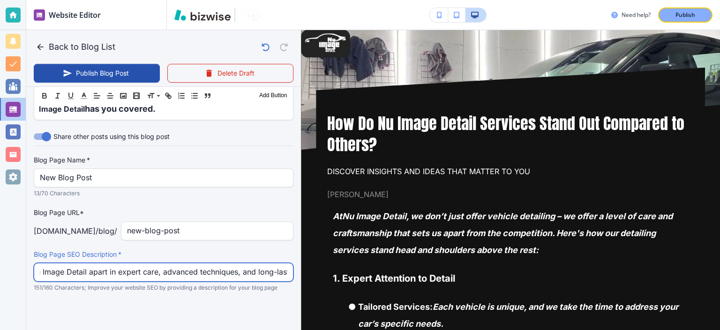
scroll to position [0, 295]
type input "Explore what sets Nu Image Detail apart in expert care, advanced techniques, an…"
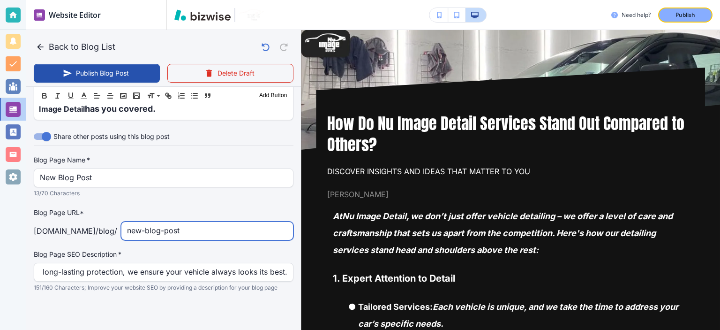
click at [173, 237] on input "new-blog-post" at bounding box center [207, 231] width 160 height 18
click at [255, 159] on label "Blog Page Name   *" at bounding box center [164, 159] width 260 height 9
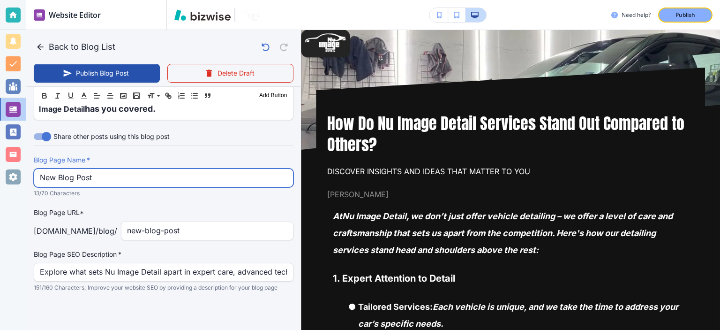
click at [251, 181] on input "New Blog Post" at bounding box center [164, 178] width 248 height 18
paste input "How Nu Image Detail Services Stand Out | Premium Car Detailing"
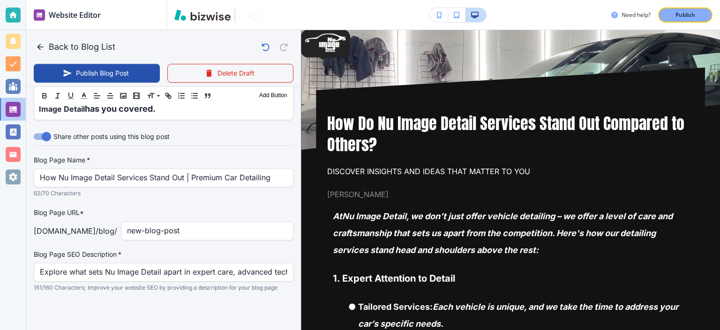
click at [257, 195] on p "62/70 Characters" at bounding box center [160, 193] width 253 height 9
click at [197, 234] on input "new-blog-post" at bounding box center [207, 231] width 160 height 18
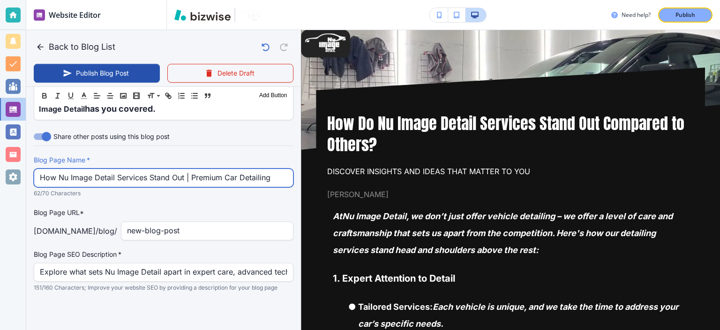
click at [228, 176] on input "How Nu Image Detail Services Stand Out | Premium Car Detailing" at bounding box center [164, 178] width 248 height 18
click at [261, 180] on input "How Nu Image Detail Services Stand Out | Premium Detailing" at bounding box center [164, 178] width 248 height 18
type input "How Nu Image Detail Services Stand Out | Premium Detailers"
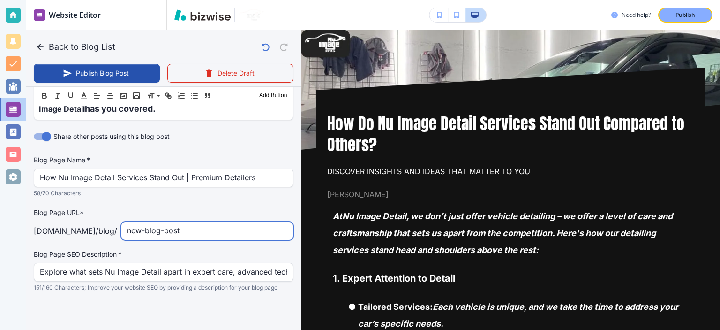
click at [248, 235] on input "new-blog-post" at bounding box center [207, 231] width 160 height 18
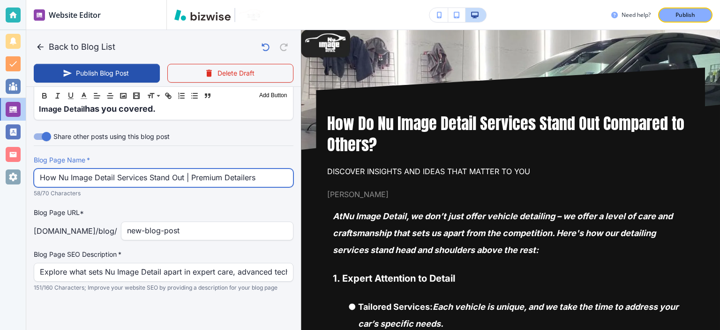
drag, startPoint x: 185, startPoint y: 177, endPoint x: 34, endPoint y: 172, distance: 151.6
click at [34, 172] on div "How Nu Image Detail Services Stand Out | Premium Detailers Blog Page Name   *" at bounding box center [164, 177] width 260 height 19
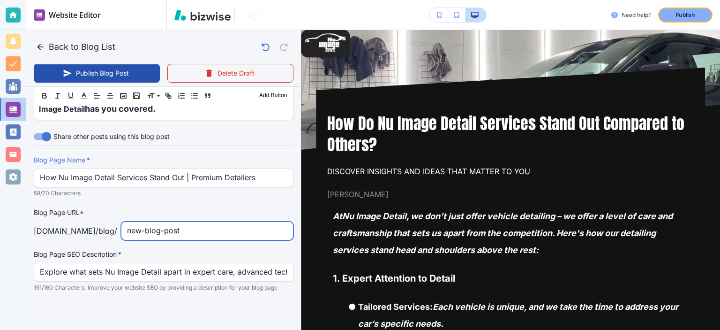
click at [234, 230] on input "new-blog-post" at bounding box center [207, 231] width 160 height 18
drag, startPoint x: 234, startPoint y: 230, endPoint x: 133, endPoint y: 230, distance: 100.4
click at [133, 230] on input "new-blog-post" at bounding box center [207, 231] width 160 height 18
paste input "How Nu Image Detail Services Stand Out"
type input "[DATE] 07:54 PM"
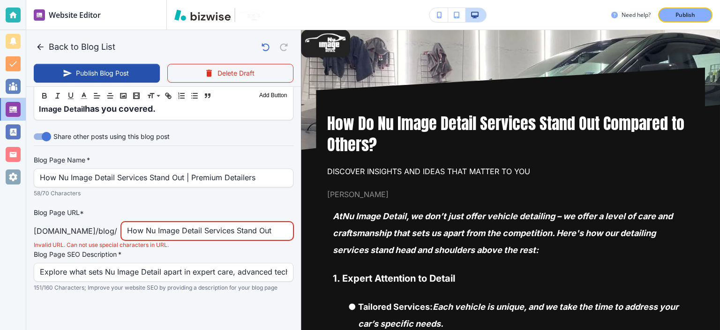
click at [136, 229] on input "How Nu Image Detail Services Stand Out" at bounding box center [207, 231] width 160 height 18
click at [165, 232] on input "how-nu Image Detail Services Stand Out" at bounding box center [207, 231] width 160 height 18
click at [189, 230] on input "how-nu-image Detail Services Stand Out" at bounding box center [207, 231] width 160 height 18
click at [212, 228] on input "how-nu-image-detail Services Stand Out" at bounding box center [207, 231] width 160 height 18
click at [246, 232] on input "how-nu-image-detail-services Stand Out" at bounding box center [207, 231] width 160 height 18
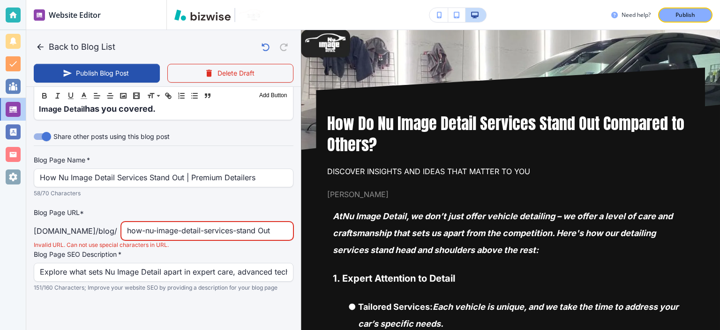
click at [268, 230] on input "how-nu-image-detail-services-stand Out" at bounding box center [207, 231] width 160 height 18
click at [271, 205] on div "Blog Page Name   * How Nu Image Detail Services Stand Out | Premium Detailers B…" at bounding box center [164, 223] width 260 height 137
drag, startPoint x: 178, startPoint y: 233, endPoint x: 294, endPoint y: 278, distance: 124.5
click at [294, 278] on div "Back to Blog List Publish Blog Post Delete Draft Your Blog is automatically sav…" at bounding box center [163, 180] width 275 height 300
click at [258, 256] on label "Blog Page SEO Description   *" at bounding box center [164, 254] width 260 height 9
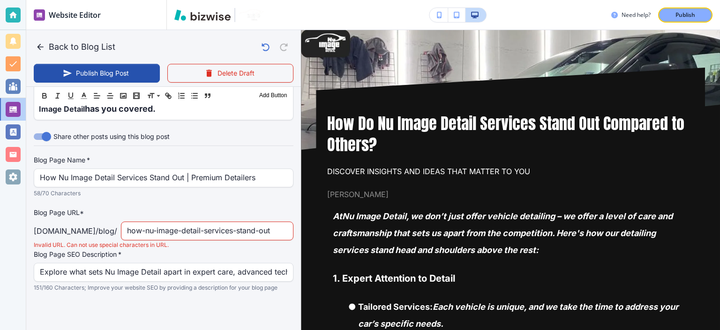
click at [129, 233] on div "how-nu-image-detail-services-stand-out ​" at bounding box center [207, 230] width 173 height 19
click at [133, 234] on input "how-nu-image-detail-services-stand-out" at bounding box center [207, 231] width 160 height 18
click at [199, 235] on input "how-nu-image-detail-services-stand-out" at bounding box center [207, 231] width 160 height 18
click at [254, 231] on input "how-nu-image-detail-services-stand-out" at bounding box center [207, 231] width 160 height 18
drag, startPoint x: 277, startPoint y: 225, endPoint x: 293, endPoint y: 229, distance: 16.5
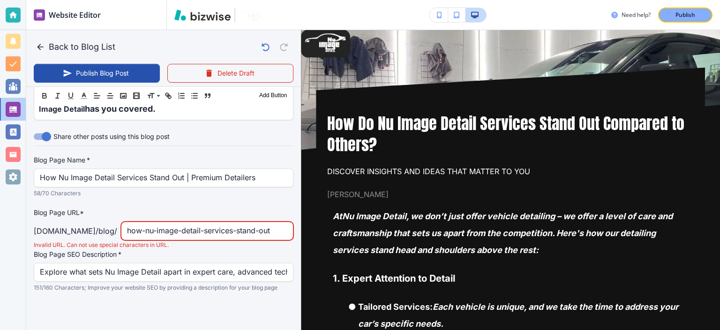
type input "how-nu-image-detail-services-stand-out"
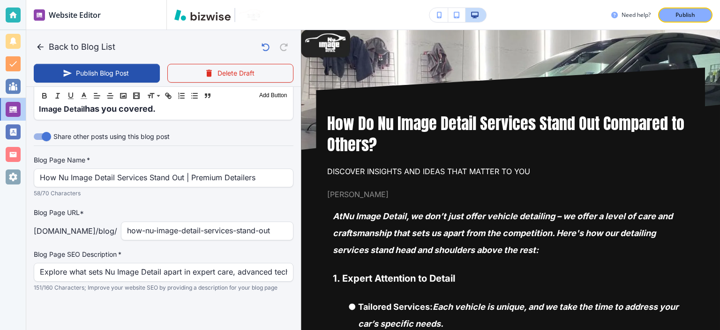
click at [273, 209] on p "Blog Page URL*" at bounding box center [164, 212] width 260 height 10
click at [258, 206] on div "Blog Page Name   * How Nu Image Detail Services Stand Out | Premium Detailers B…" at bounding box center [164, 223] width 260 height 137
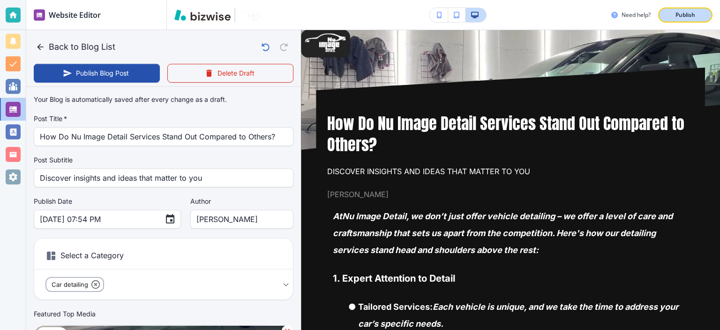
click at [681, 10] on button "Publish" at bounding box center [686, 15] width 54 height 15
type input "[DATE] 07:55 PM"
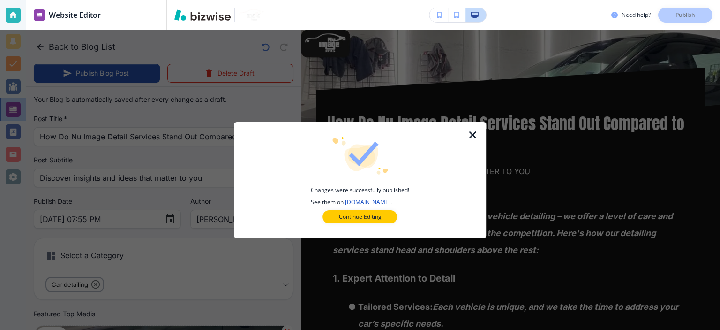
click at [248, 15] on img "button" at bounding box center [251, 15] width 25 height 12
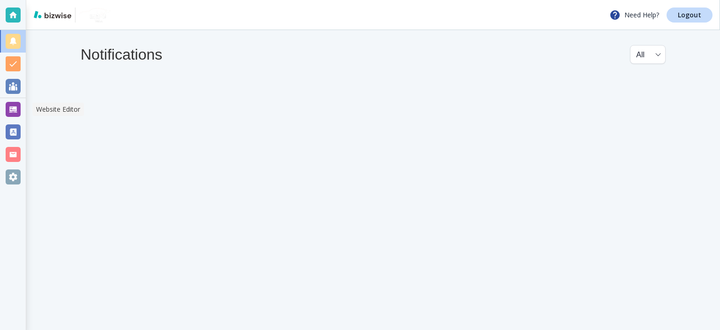
click at [11, 109] on div at bounding box center [13, 109] width 15 height 15
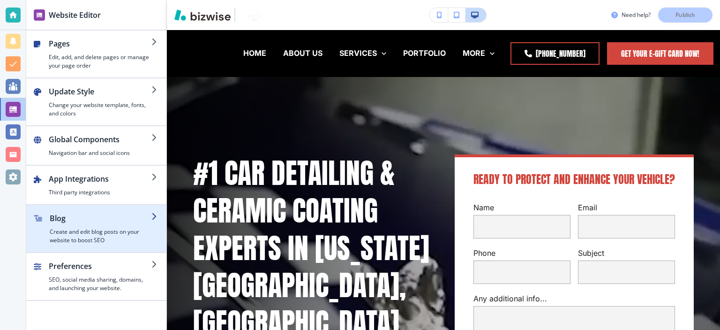
click at [113, 231] on h4 "Create and edit blog posts on your website to boost SEO" at bounding box center [101, 235] width 102 height 17
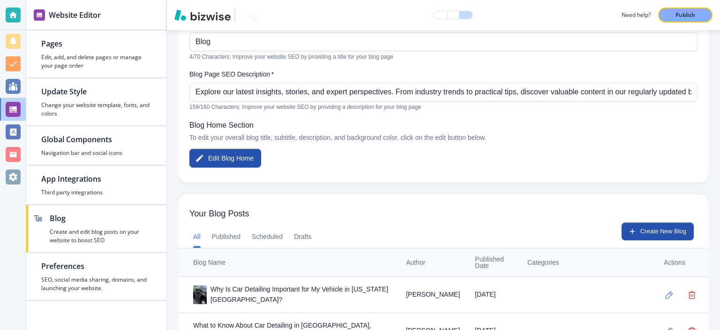
scroll to position [146, 0]
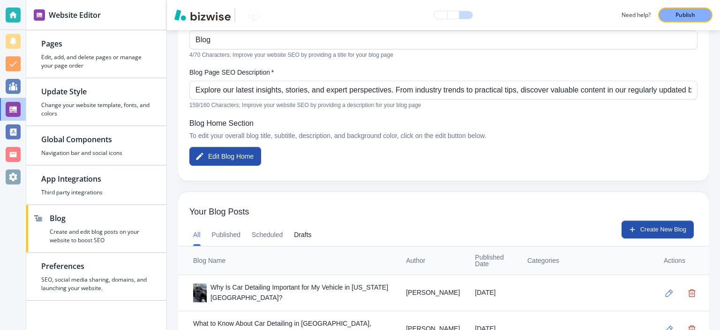
click at [311, 229] on button "Drafts" at bounding box center [302, 234] width 17 height 23
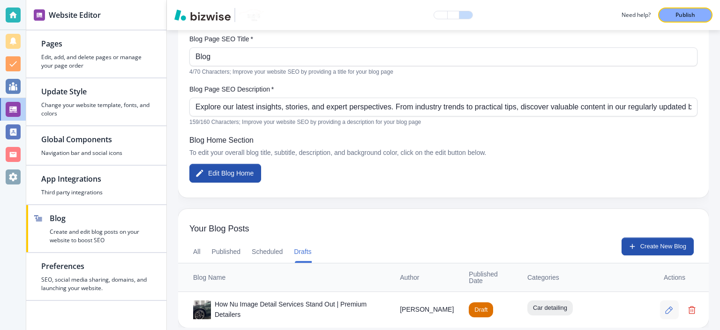
click at [666, 306] on icon "button" at bounding box center [670, 310] width 8 height 8
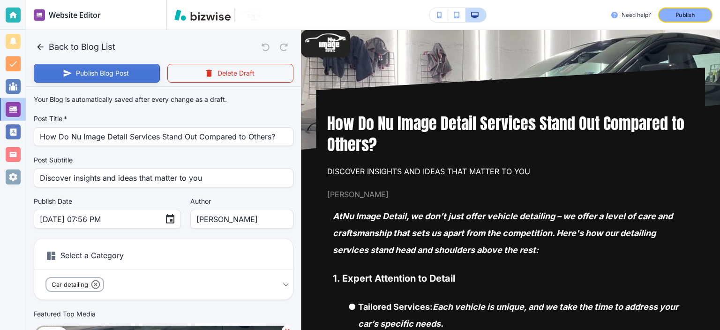
click at [126, 73] on button "Publish Blog Post" at bounding box center [97, 73] width 126 height 19
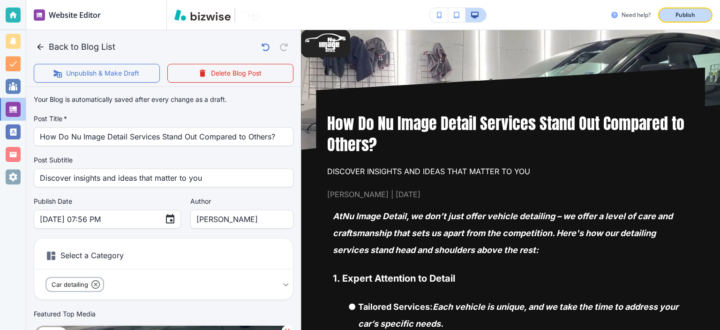
click at [685, 13] on p "Publish" at bounding box center [686, 15] width 20 height 8
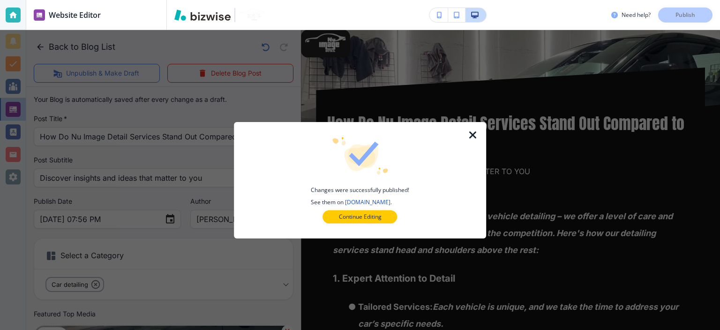
click at [472, 130] on icon "button" at bounding box center [473, 134] width 11 height 11
